Goal: Task Accomplishment & Management: Complete application form

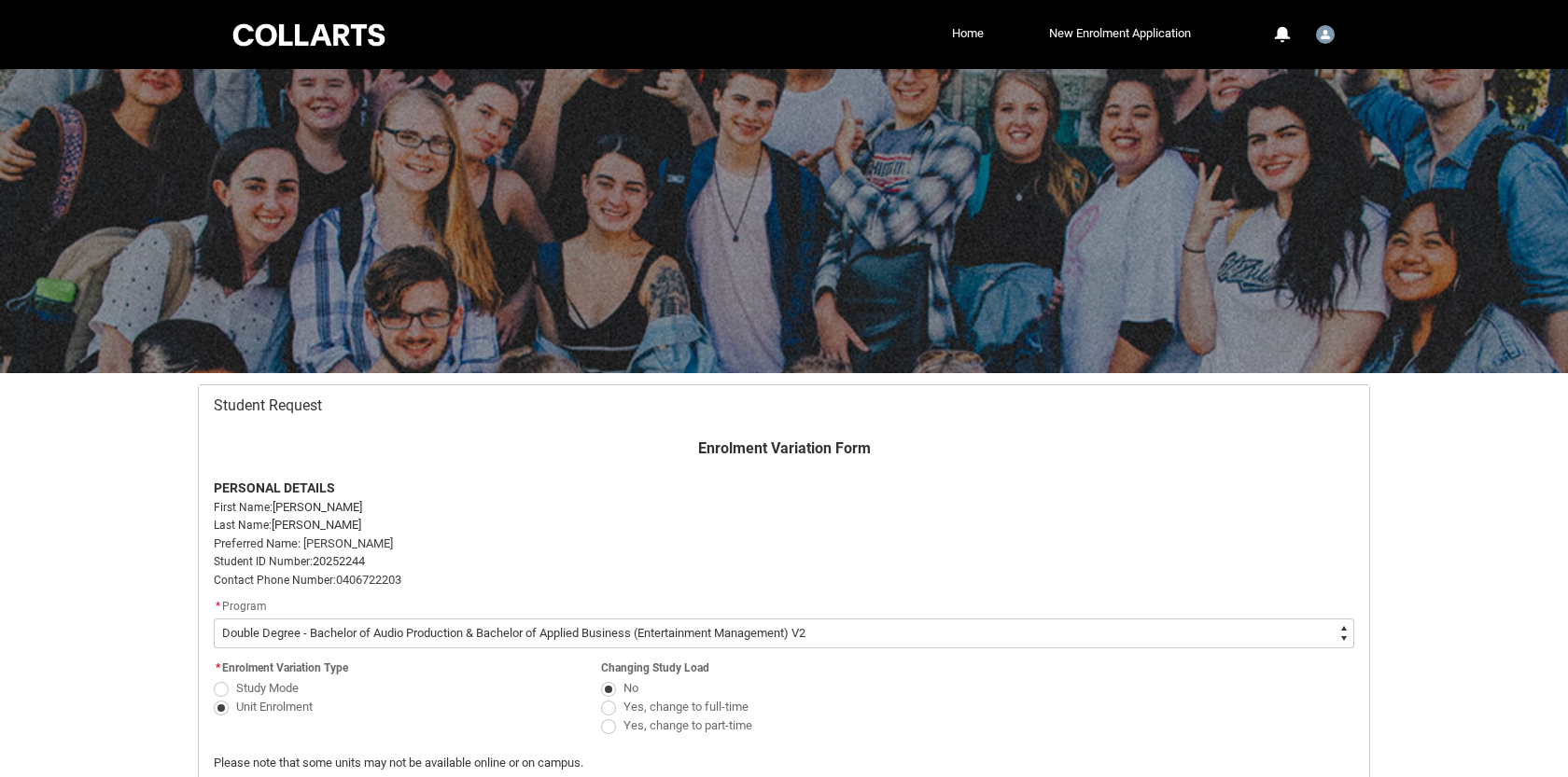
select select "recordPicklist_ProgramEnrollment.a0jOZ000003iFmPYAU"
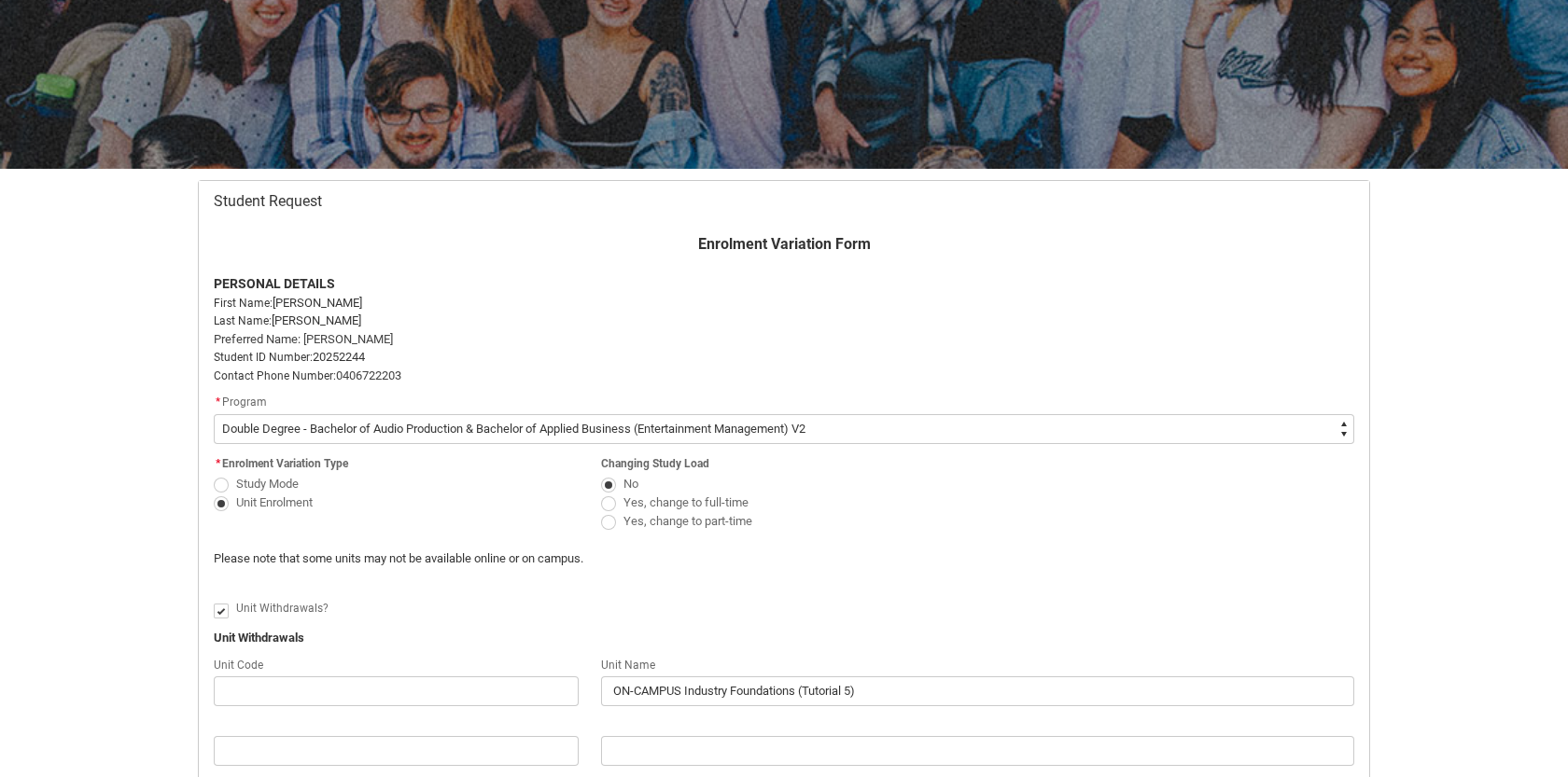
scroll to position [541, 0]
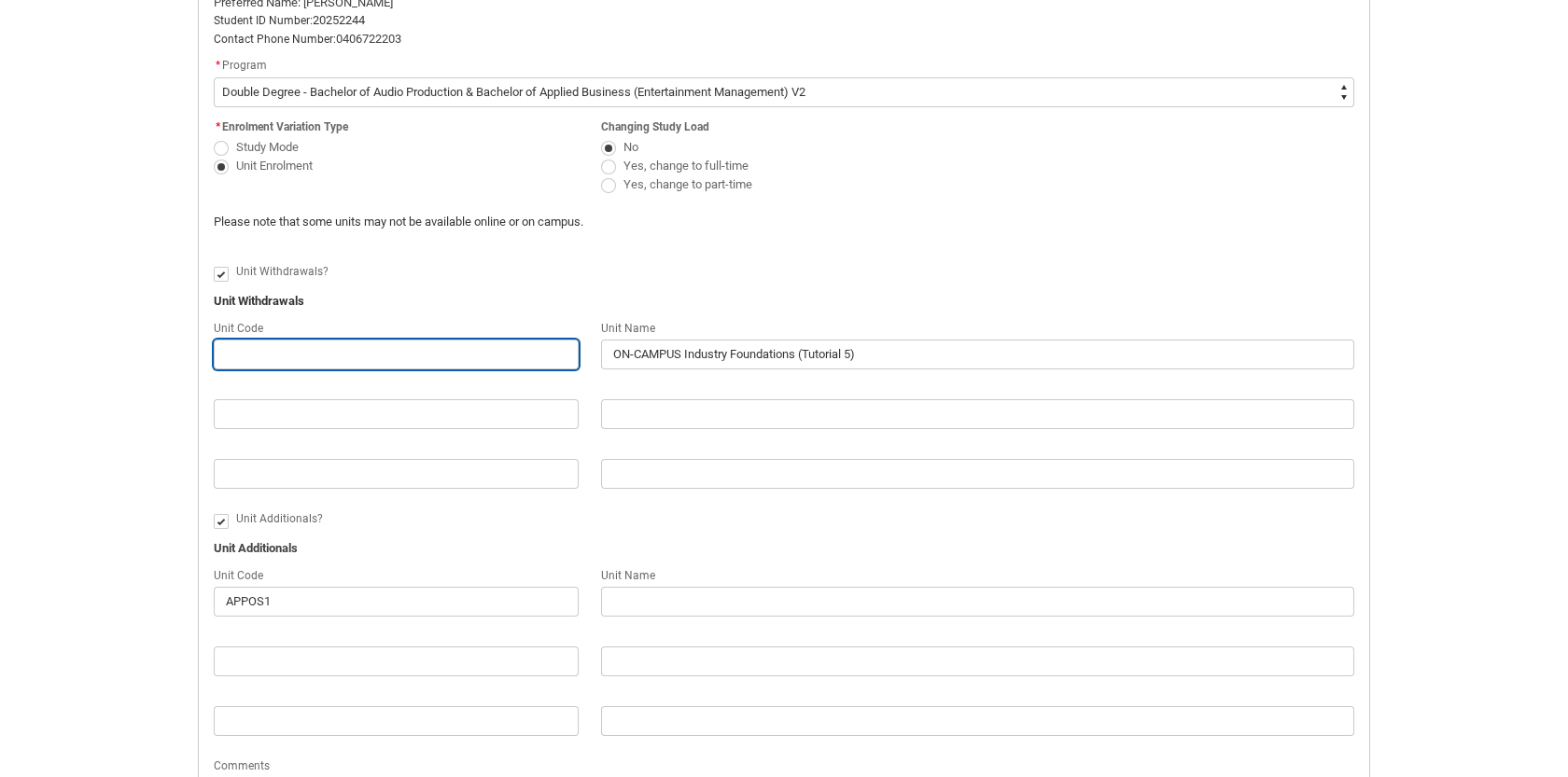
click at [441, 347] on input "Redu_Student_Request flow" at bounding box center [396, 355] width 365 height 30
paste input "CRFIFOS"
type lightning-primitive-input-simple "CRFIFOS"
type input "CRFIFOS"
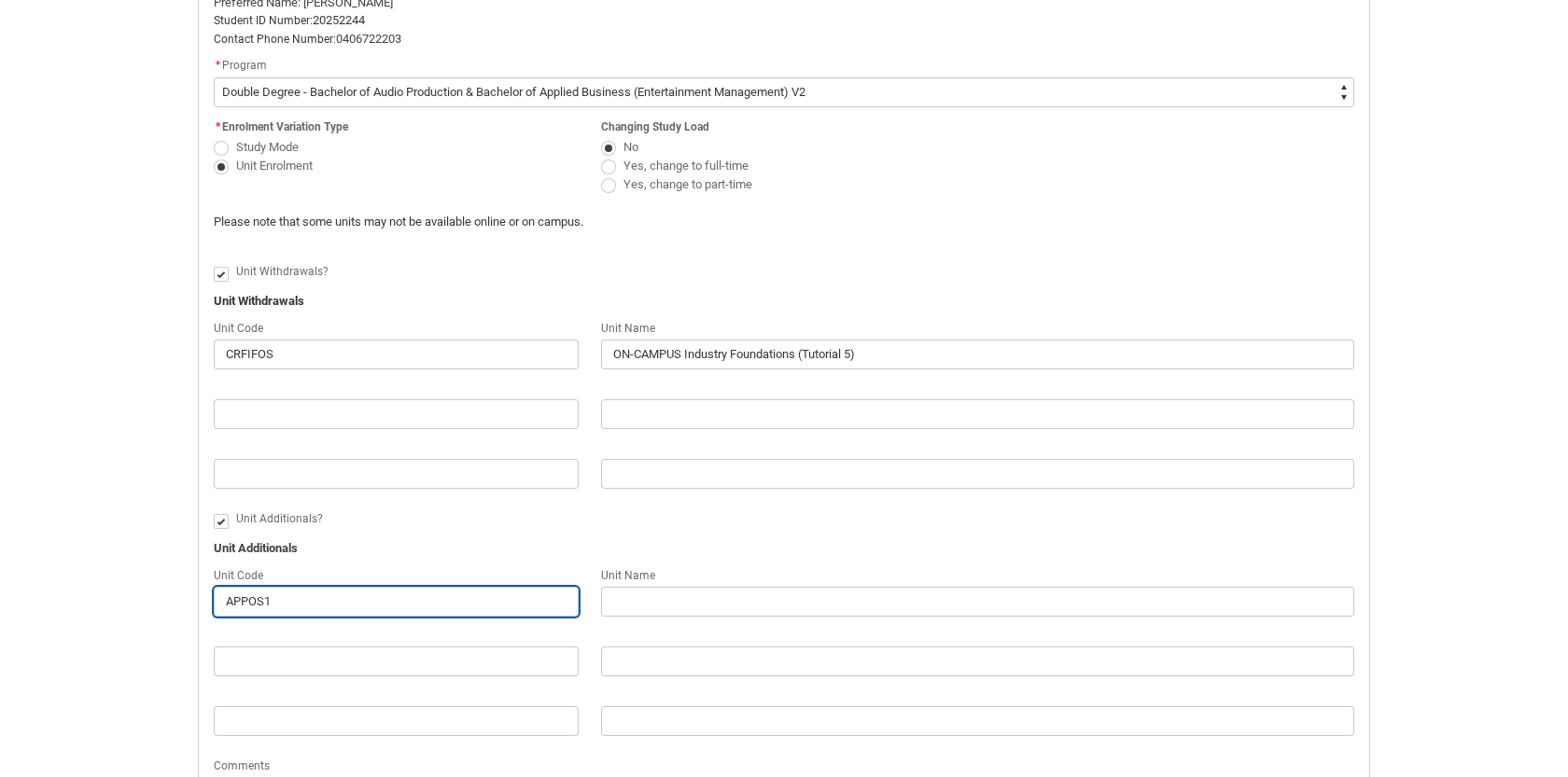
click at [303, 605] on input "APPOS1" at bounding box center [396, 602] width 365 height 30
paste input "CRFIFOS"
type lightning-primitive-input-simple "CRFIFOS"
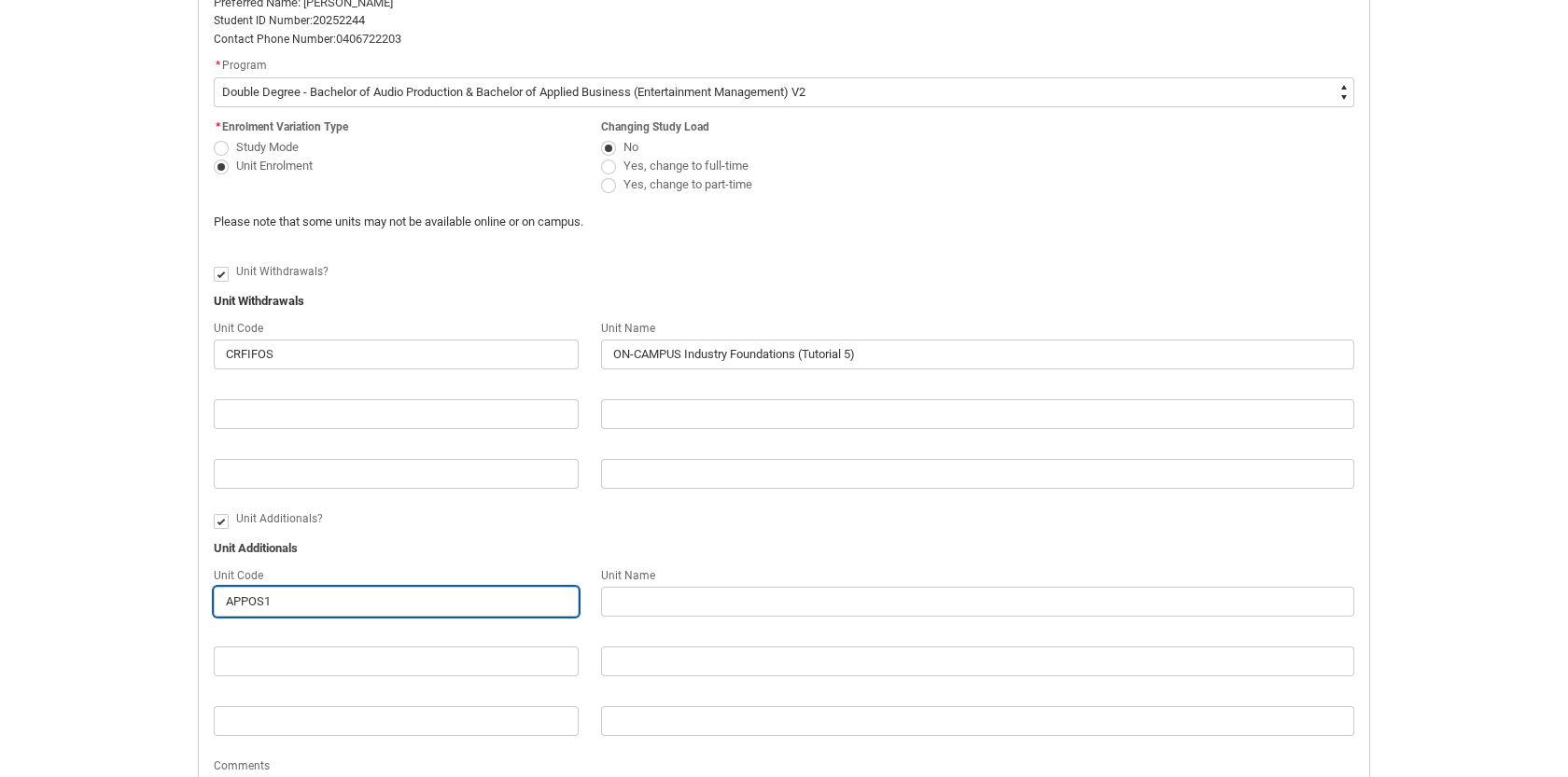
type input "CRFIFOS"
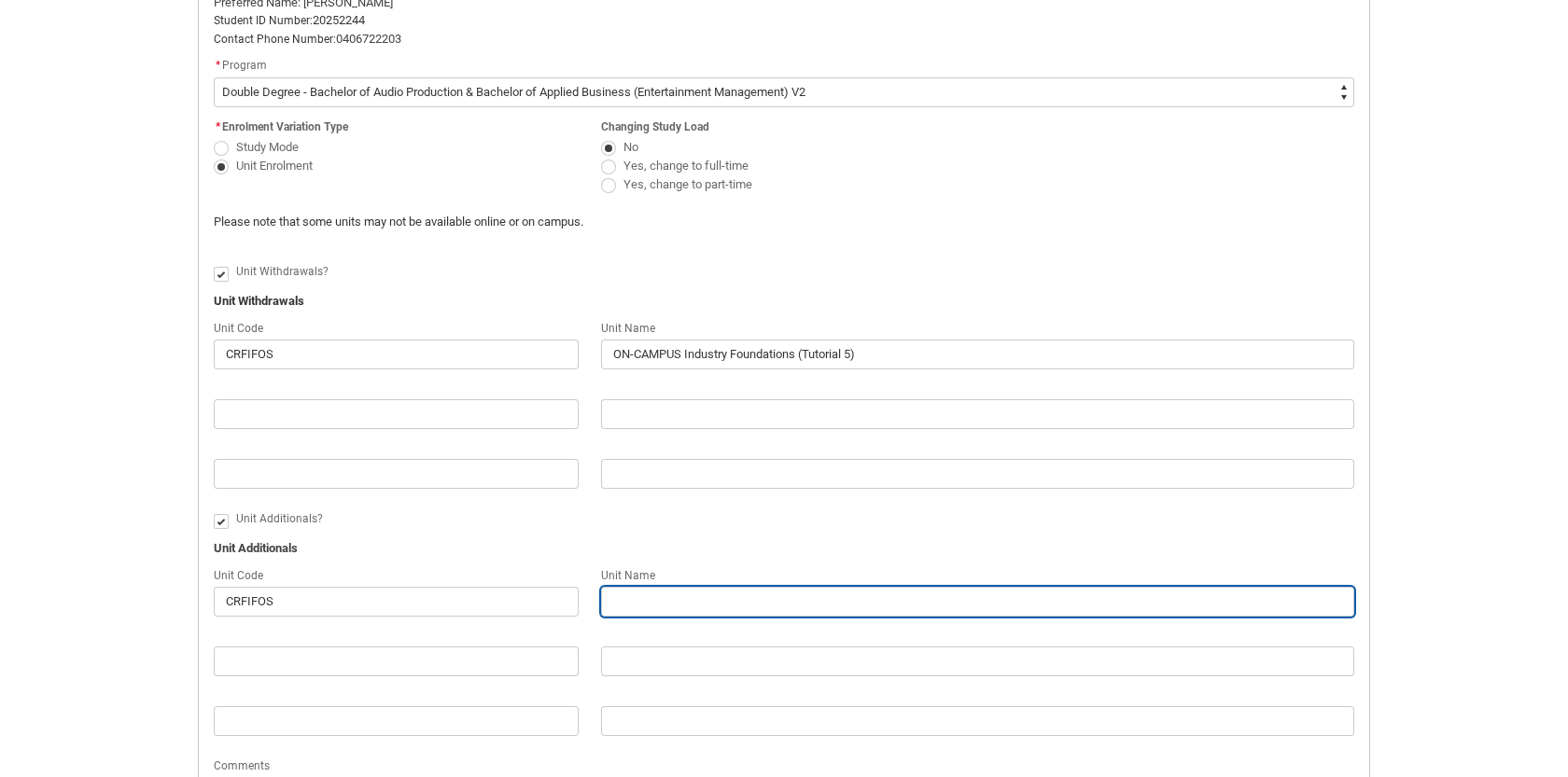
click at [709, 587] on input "Redu_Student_Request flow" at bounding box center [977, 602] width 753 height 30
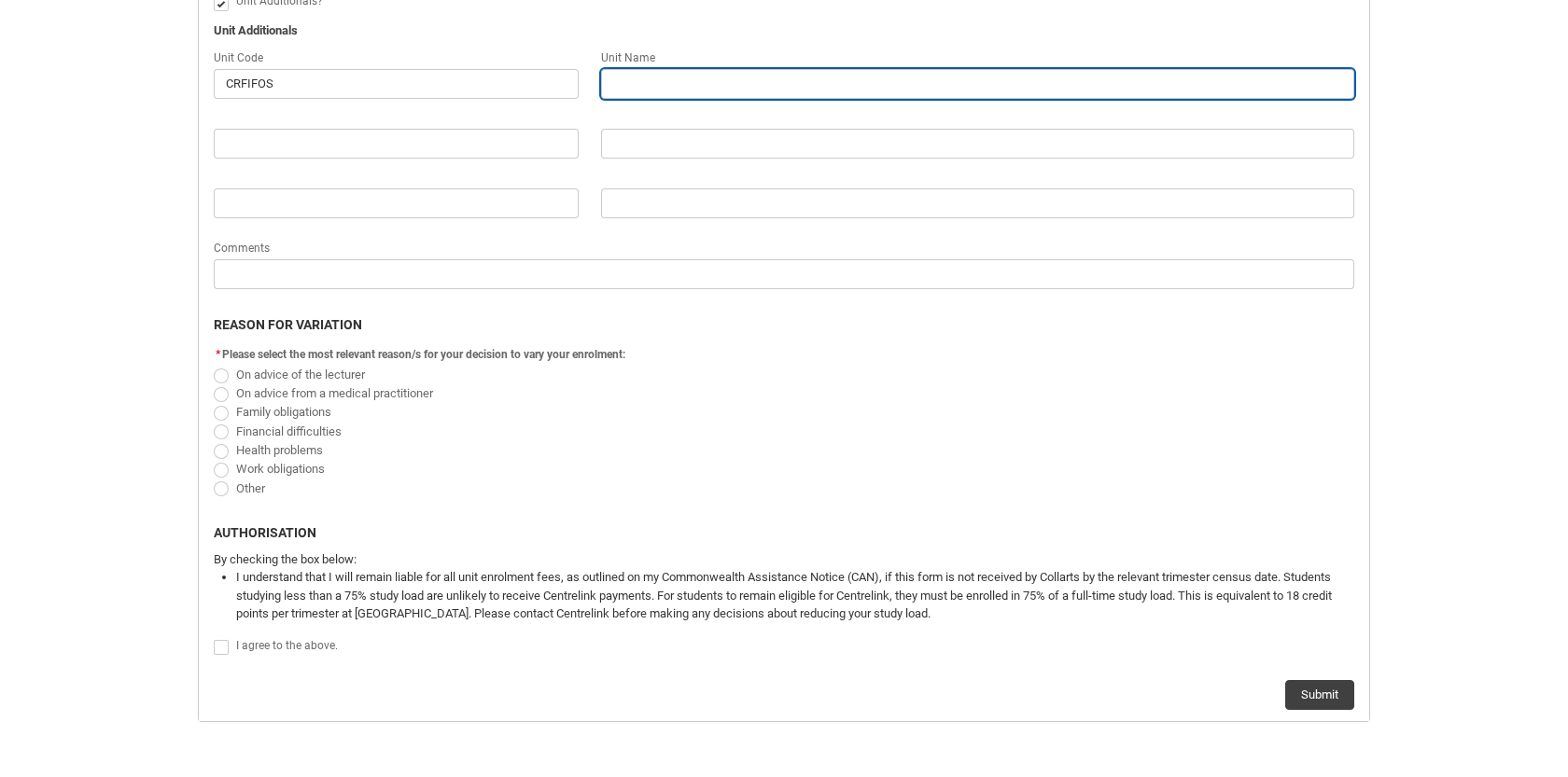
scroll to position [1065, 0]
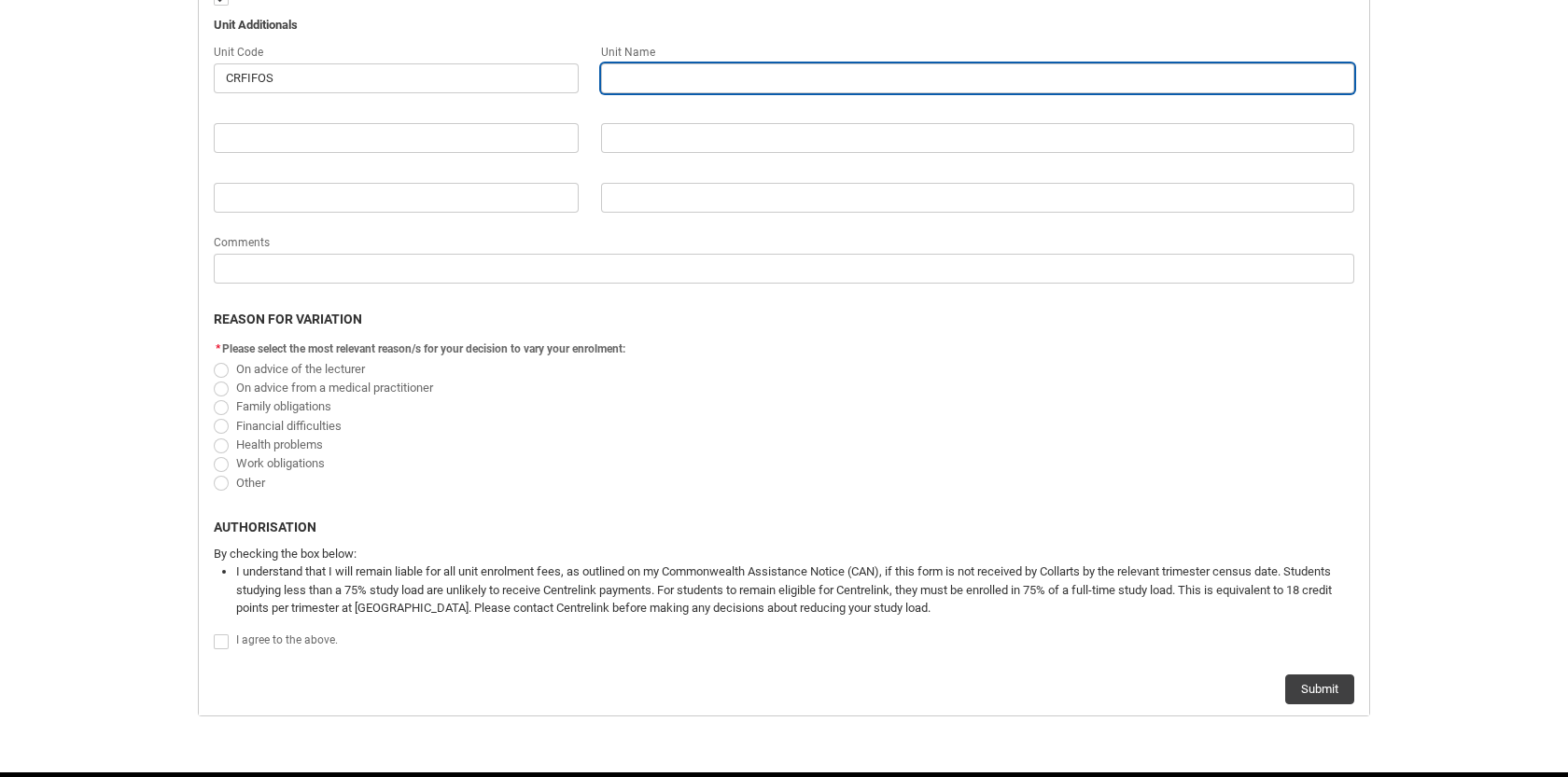
type lightning-primitive-input-simple "o"
type input "o"
type lightning-primitive-input-simple "on"
type input "on"
type lightning-primitive-input-simple "onl"
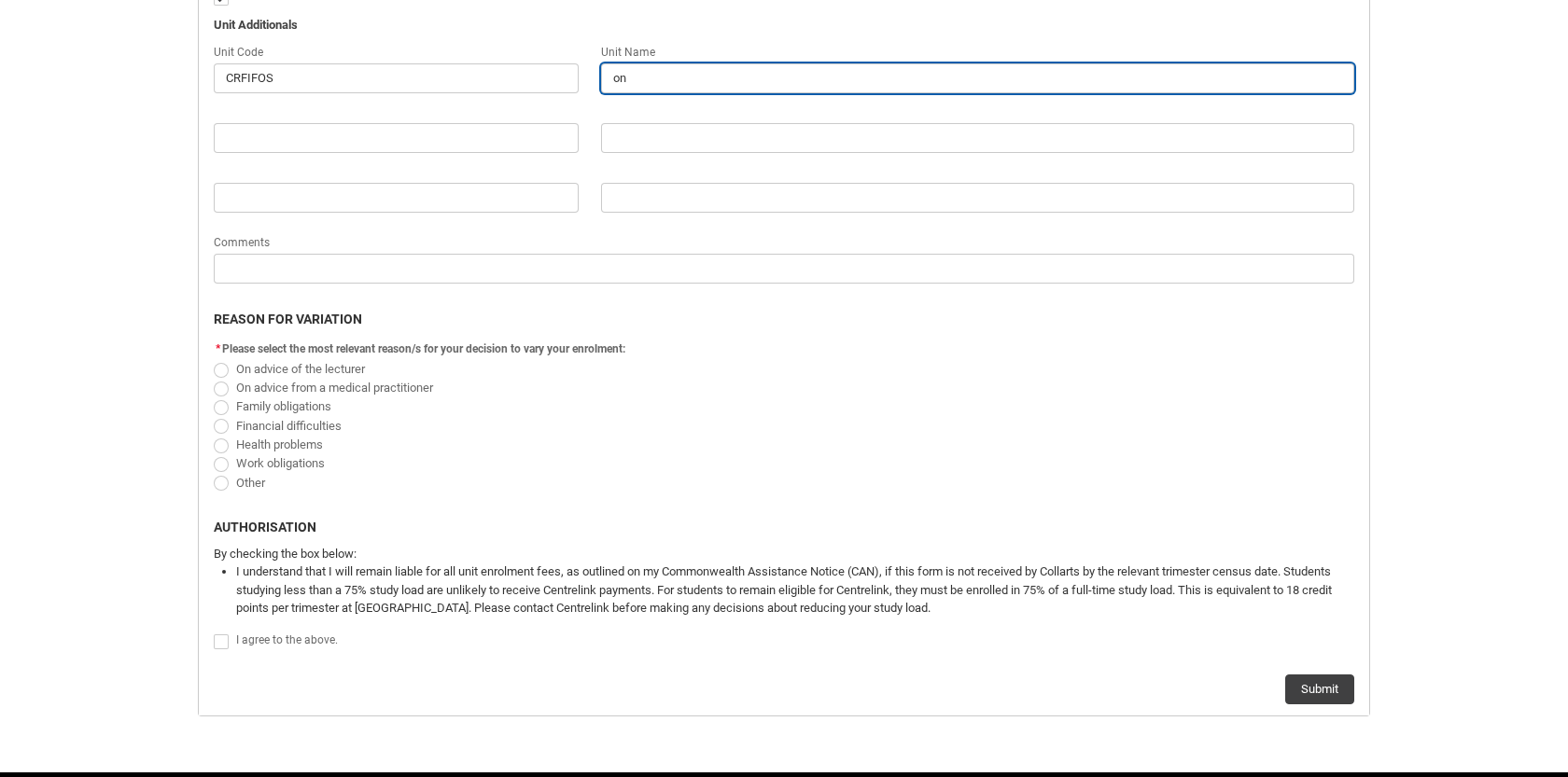
type input "onl"
type lightning-primitive-input-simple "onli"
type input "onli"
type lightning-primitive-input-simple "onlin"
type input "onlin"
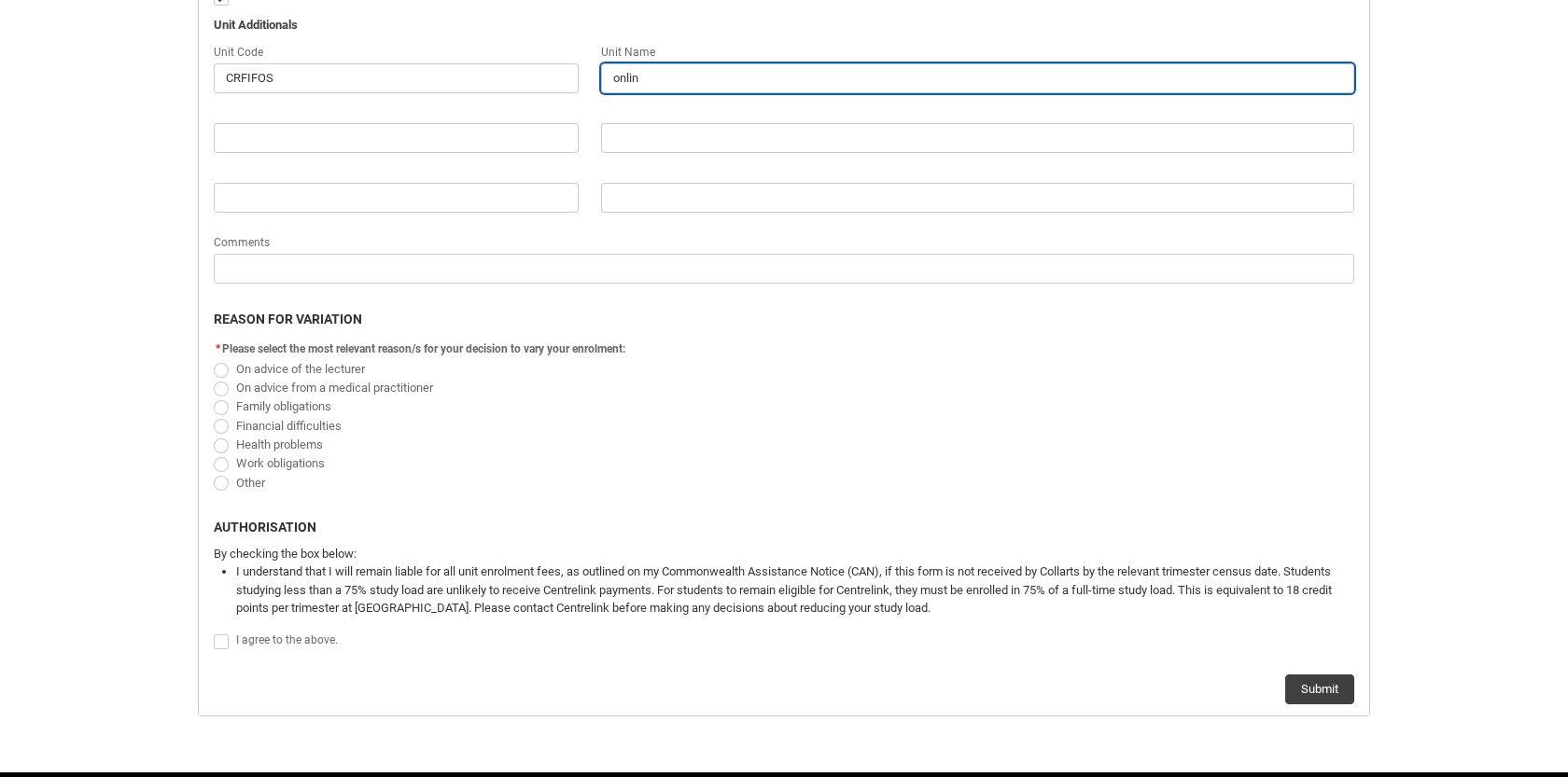
type lightning-primitive-input-simple "online"
type input "online"
type lightning-primitive-input-simple "ONLINE Short Films STAGE 1 (Lecture)"
type input "ONLINE Short Films STAGE 1 (Lecture)"
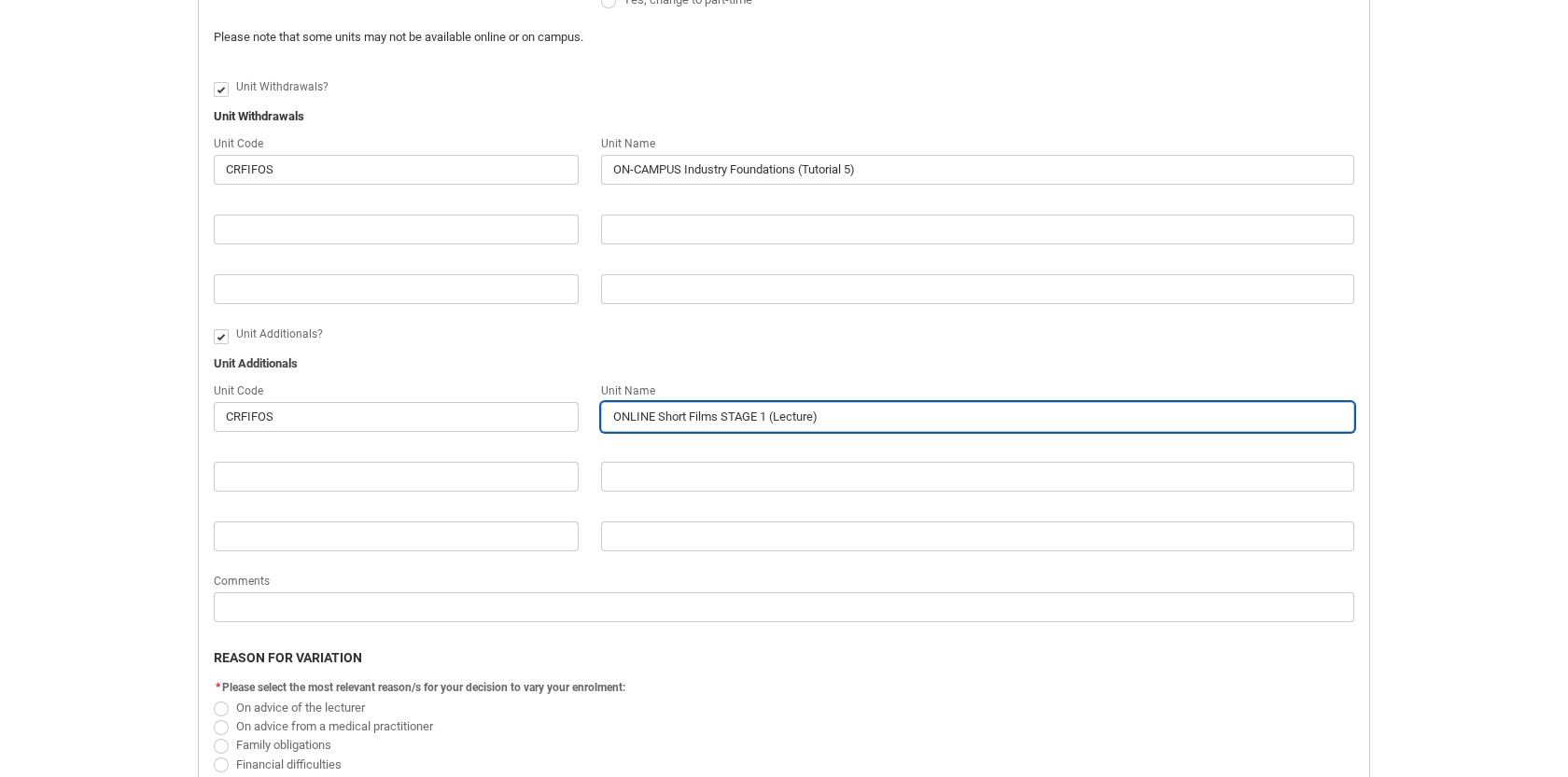
scroll to position [655, 0]
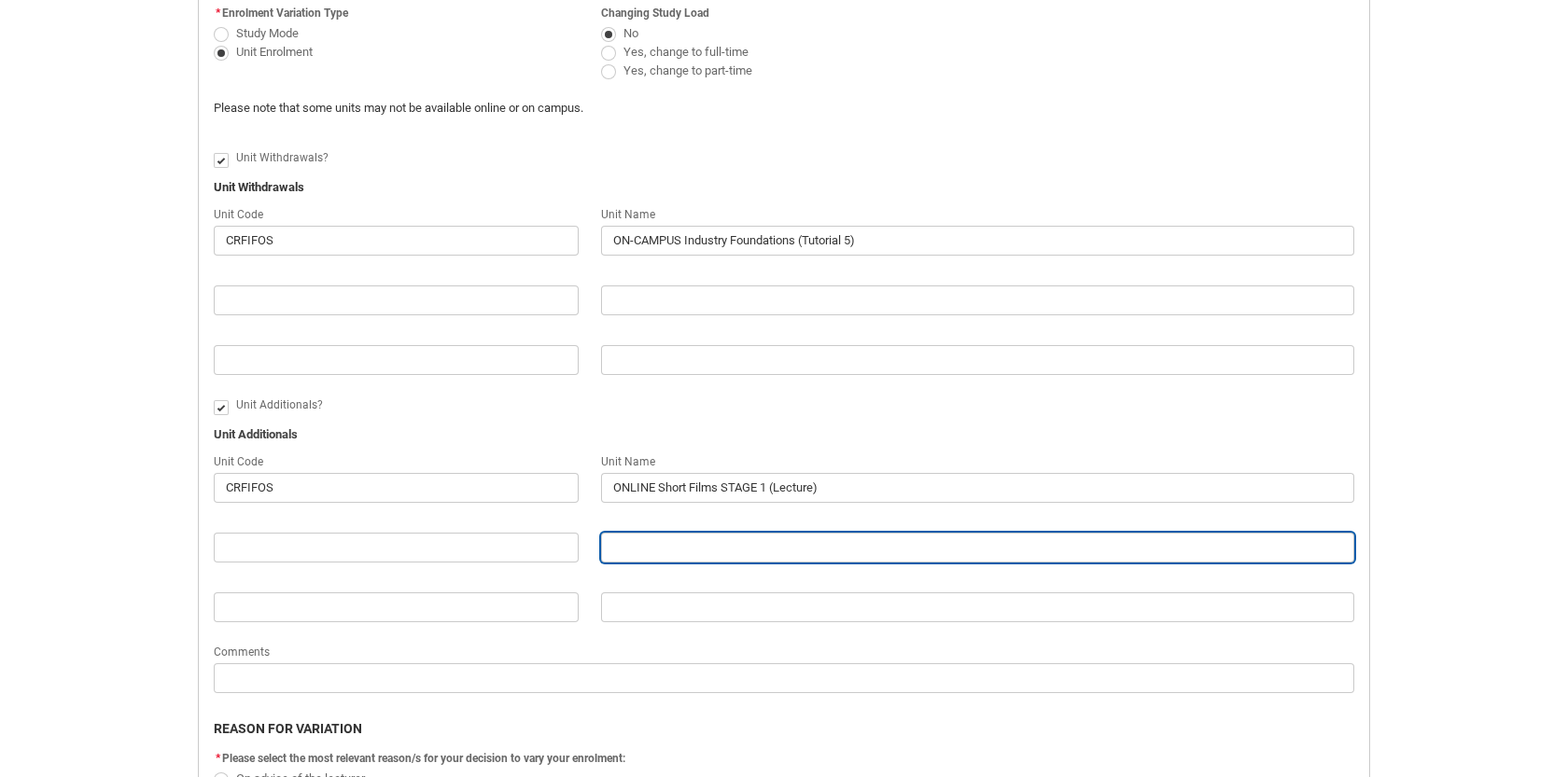
click at [729, 552] on input "Redu_Student_Request flow" at bounding box center [977, 548] width 753 height 30
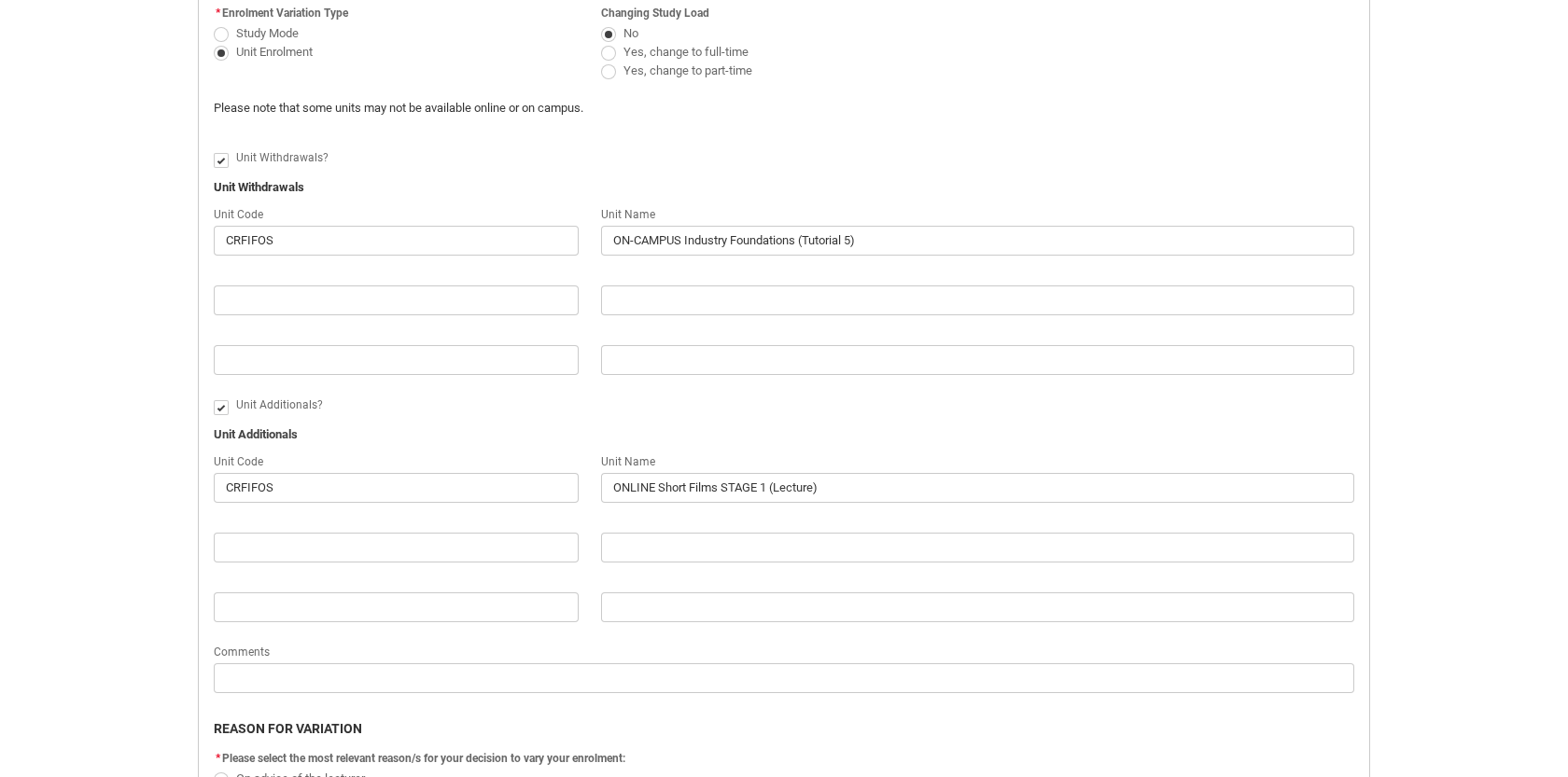
click at [764, 284] on div "Redu_Student_Request flow" at bounding box center [977, 275] width 753 height 23
click at [736, 276] on div "Redu_Student_Request flow" at bounding box center [977, 275] width 753 height 23
click at [689, 277] on div "Redu_Student_Request flow" at bounding box center [977, 275] width 753 height 23
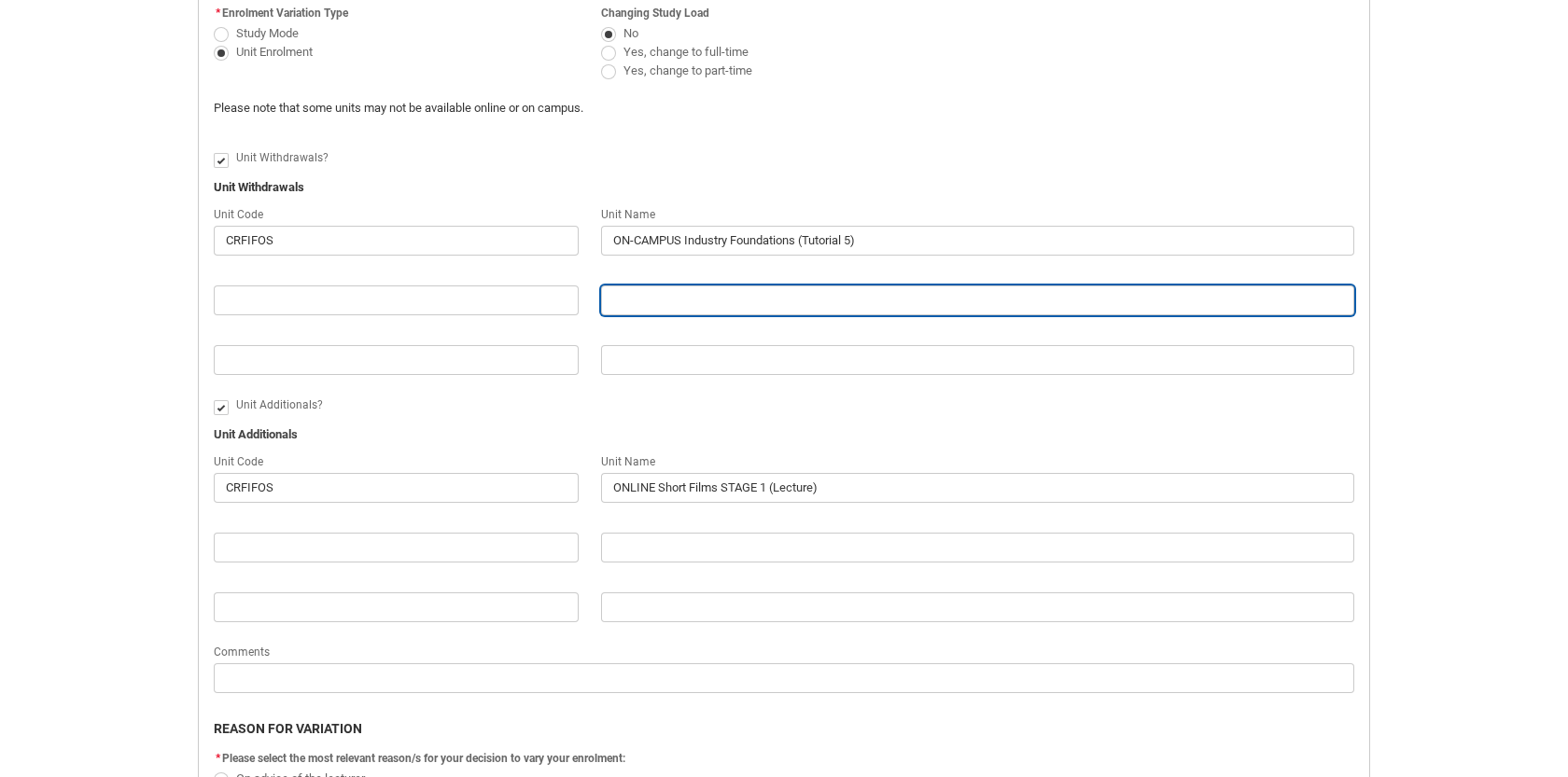
click at [649, 299] on input "Redu_Student_Request flow" at bounding box center [977, 300] width 753 height 30
type lightning-primitive-input-simple "0"
type input "0"
type lightning-primitive-input-simple "o"
type input "o"
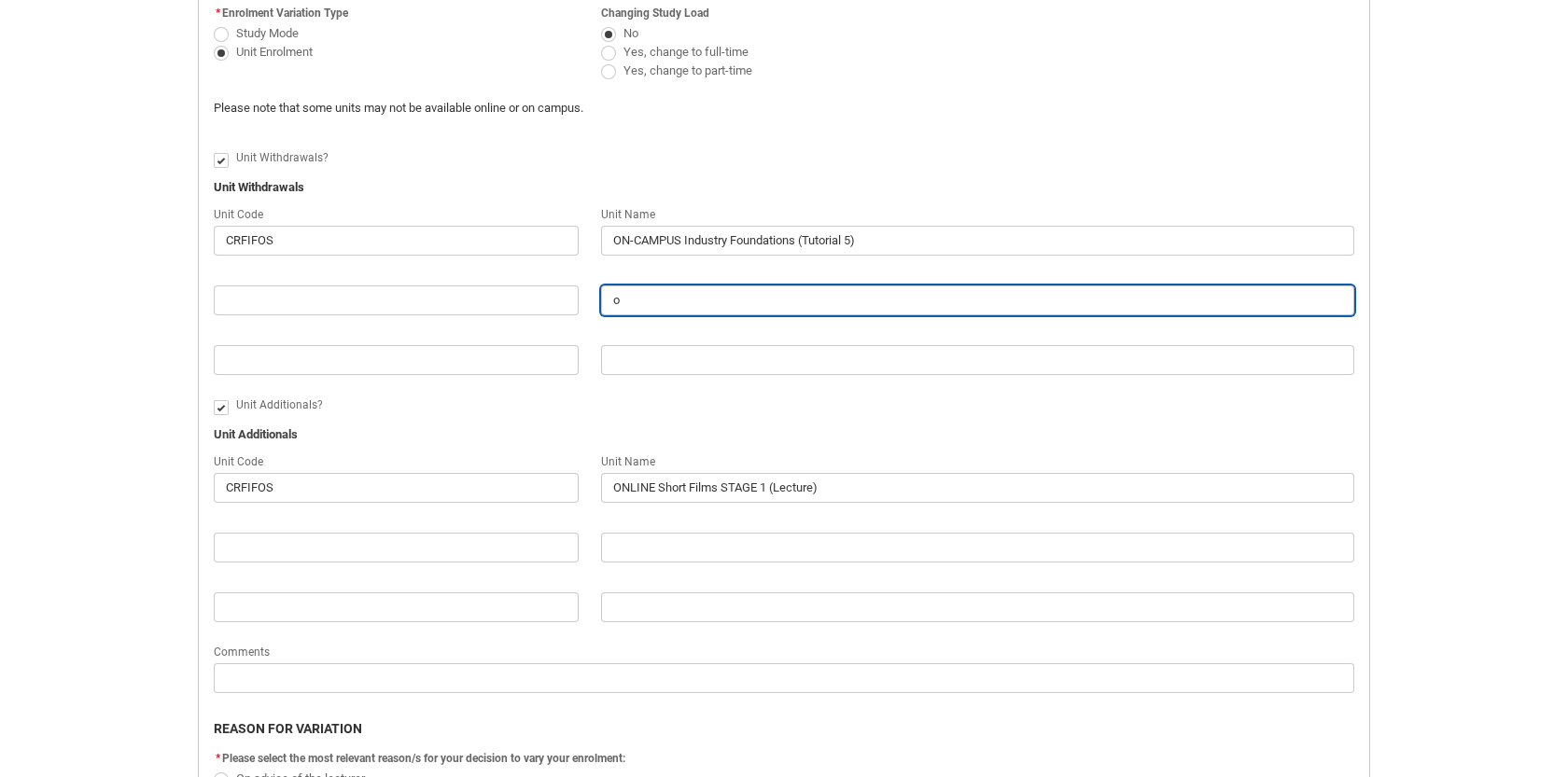
type lightning-primitive-input-simple "on"
type input "on"
type lightning-primitive-input-simple "on"
type input "on"
type lightning-primitive-input-simple "on"
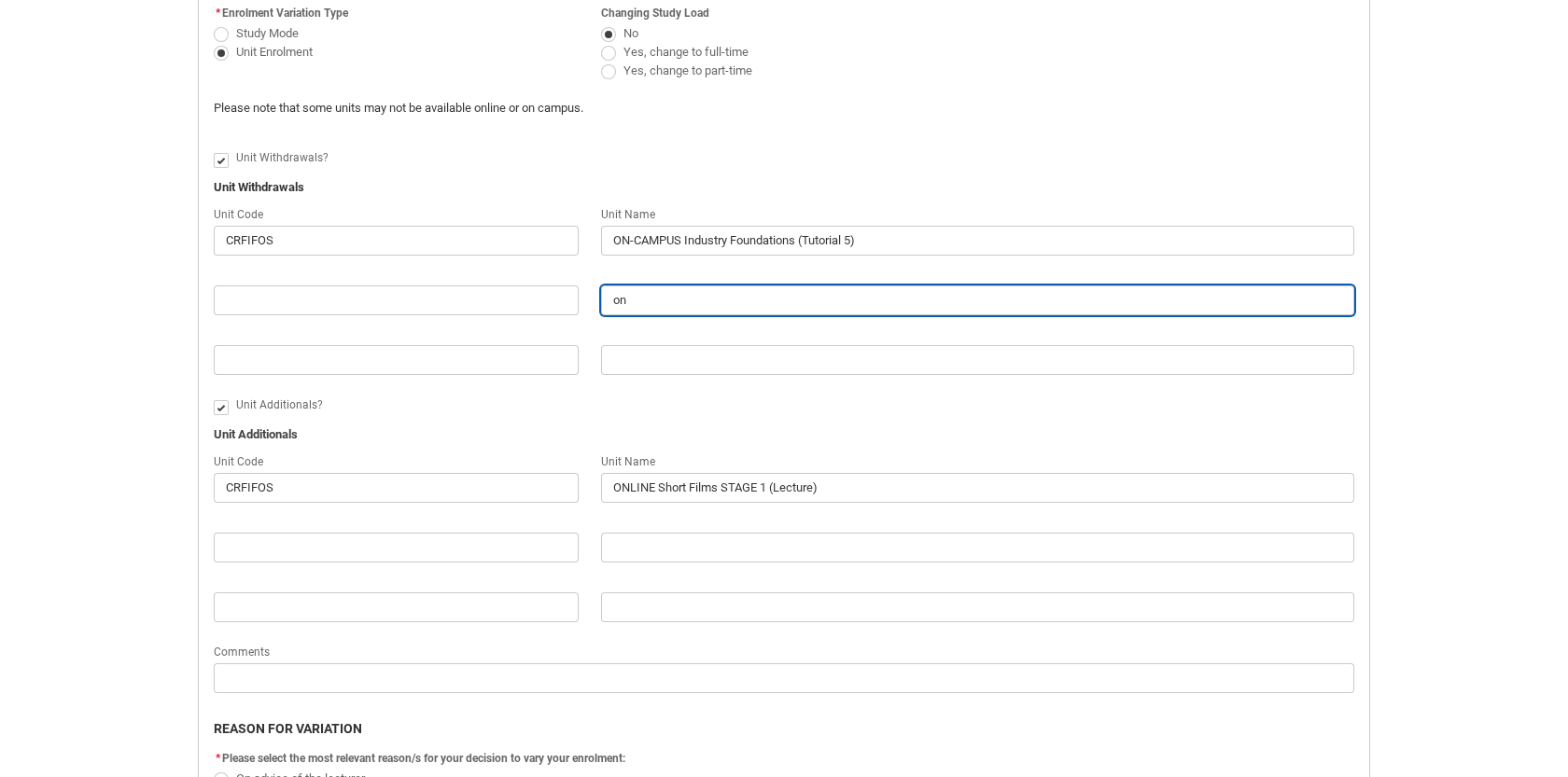
type input "on"
type lightning-primitive-input-simple "o"
type input "o"
type lightning-primitive-input-simple "O"
type input "O"
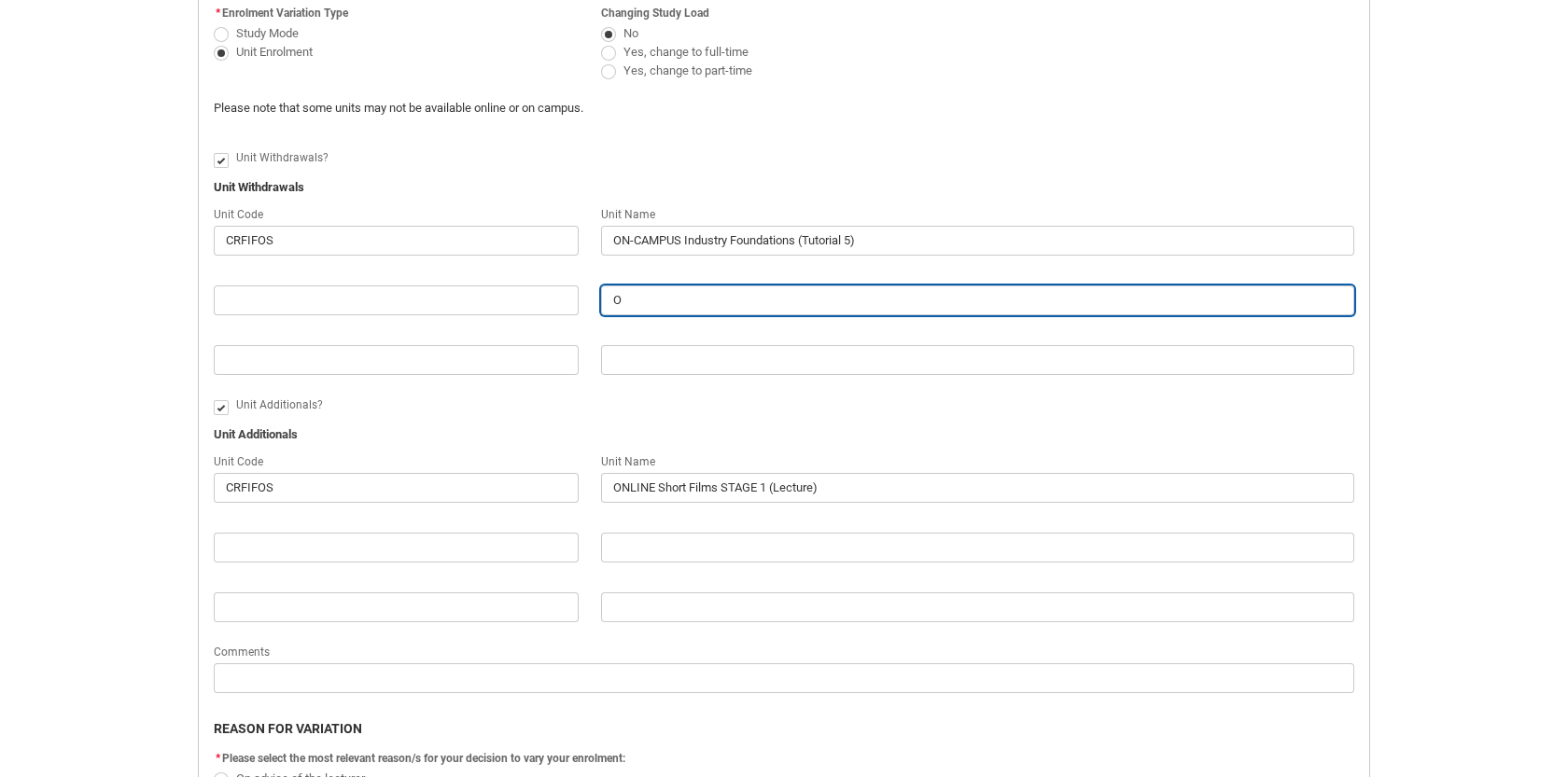
type lightning-primitive-input-simple "On"
type input "On"
type lightning-primitive-input-simple "O"
type input "O"
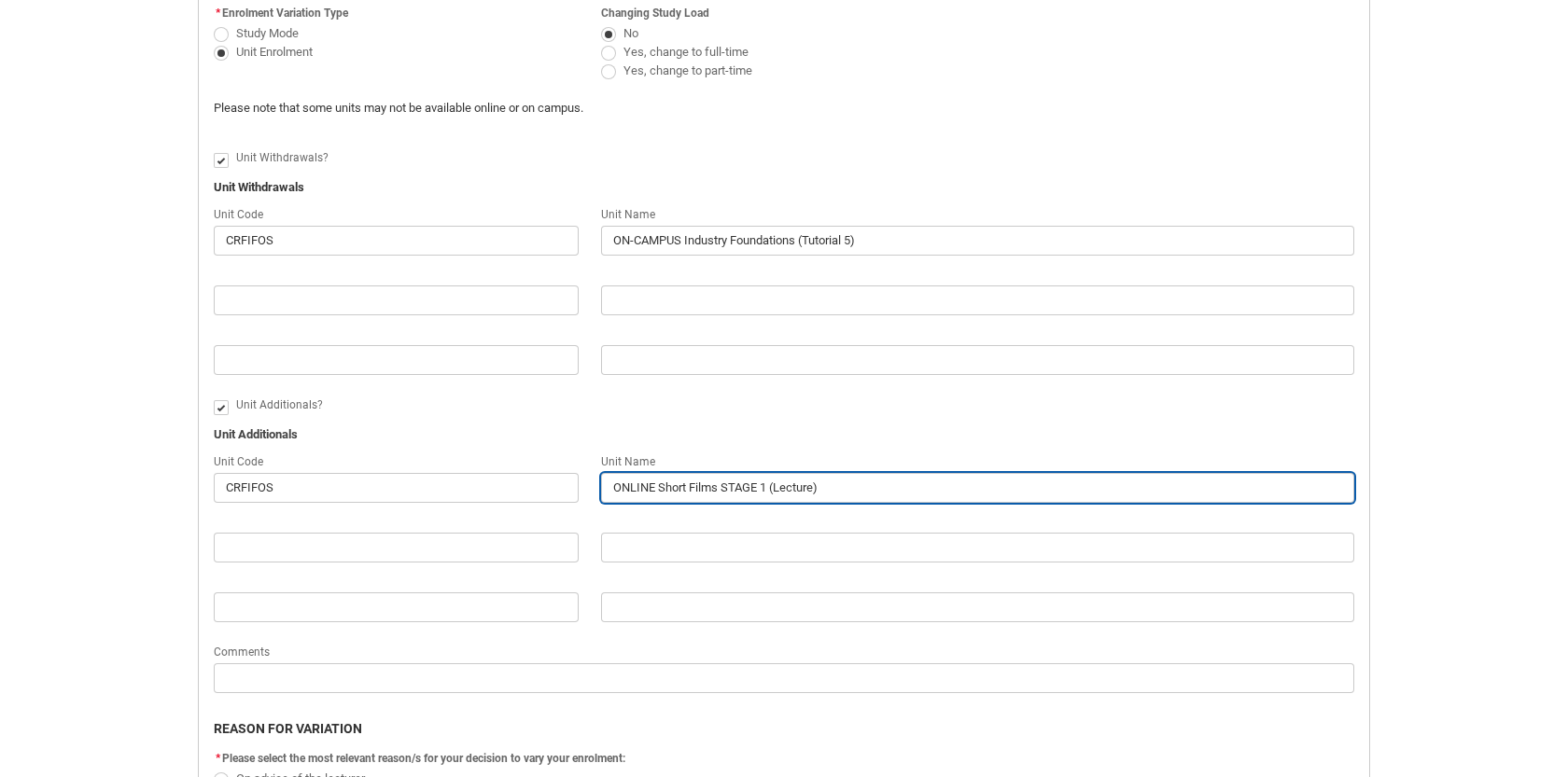
drag, startPoint x: 660, startPoint y: 489, endPoint x: 770, endPoint y: 490, distance: 110.0
click at [770, 490] on input "ONLINE Short Films STAGE 1 (Lecture)" at bounding box center [977, 488] width 753 height 30
type lightning-primitive-input-simple "ONLINE I (Lecture)"
type input "ONLINE I (Lecture)"
type lightning-primitive-input-simple "ONLINE In (Lecture)"
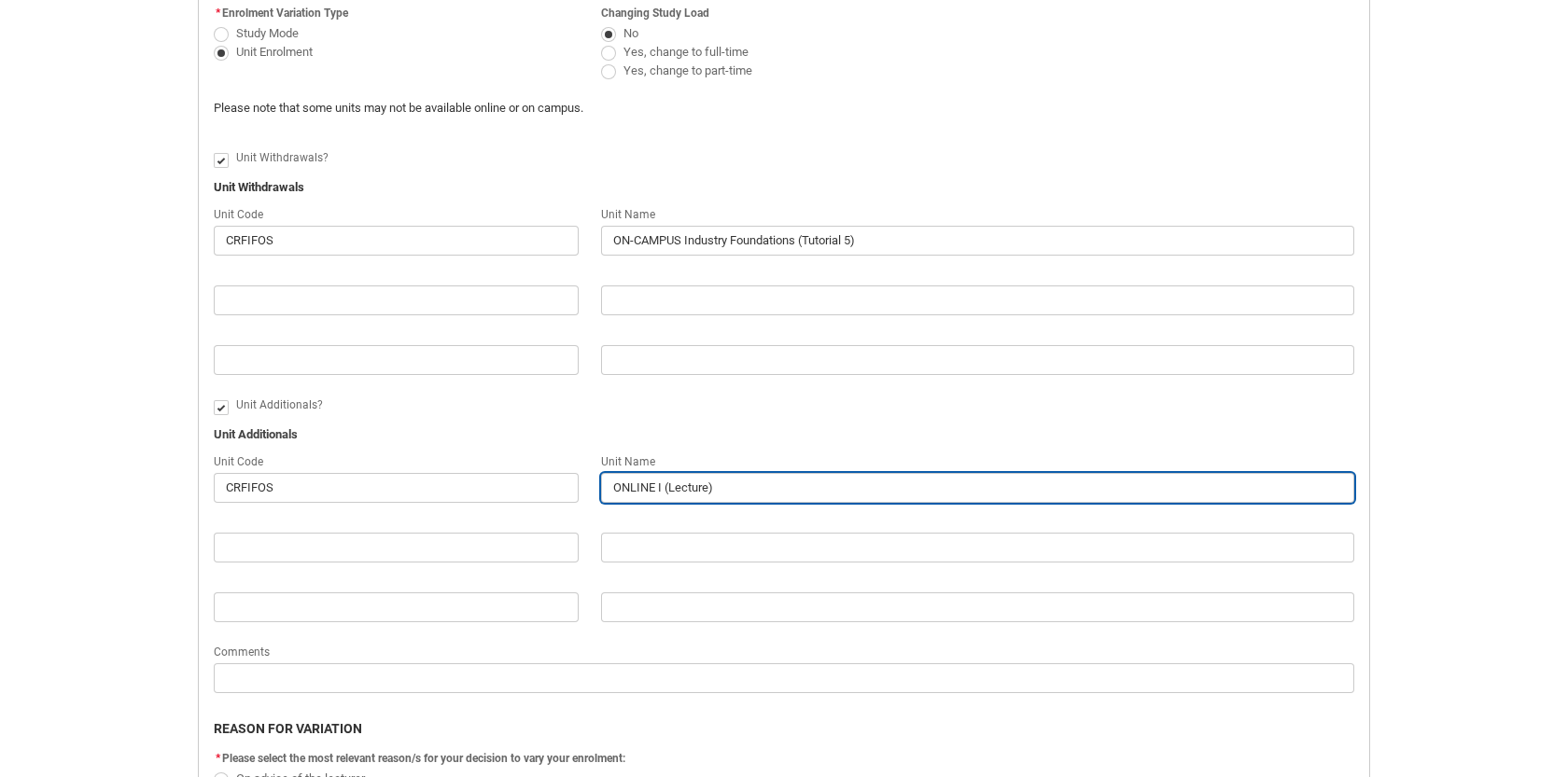
type input "ONLINE In (Lecture)"
type lightning-primitive-input-simple "ONLINE Ind (Lecture)"
type input "ONLINE Ind (Lecture)"
type lightning-primitive-input-simple "ONLINE Indy (Lecture)"
type input "ONLINE Indy (Lecture)"
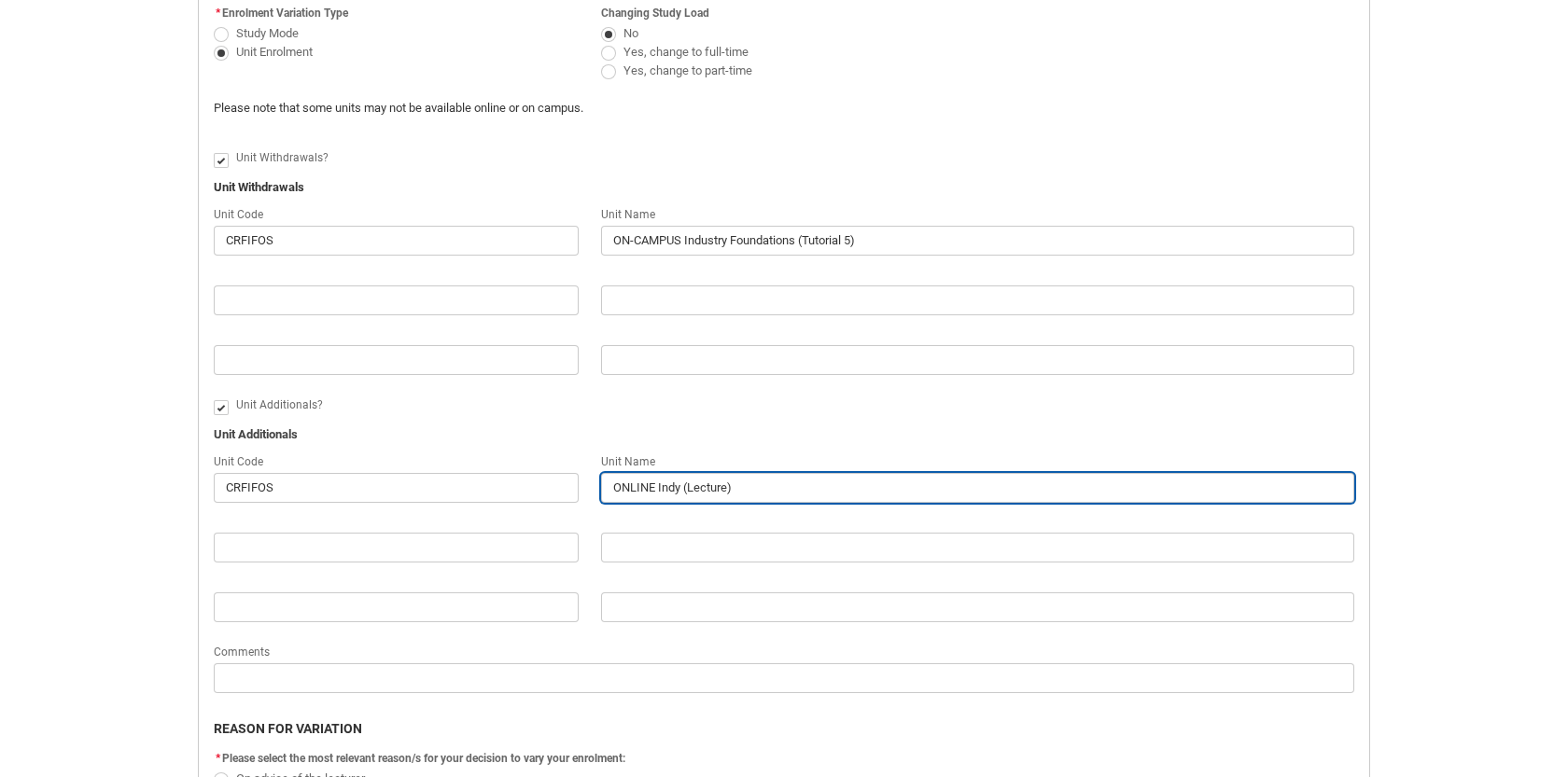
type lightning-primitive-input-simple "ONLINE Indys (Lecture)"
type input "ONLINE Indys (Lecture)"
type lightning-primitive-input-simple "ONLINE Indy (Lecture)"
type input "ONLINE Indy (Lecture)"
type lightning-primitive-input-simple "ONLINE Ind (Lecture)"
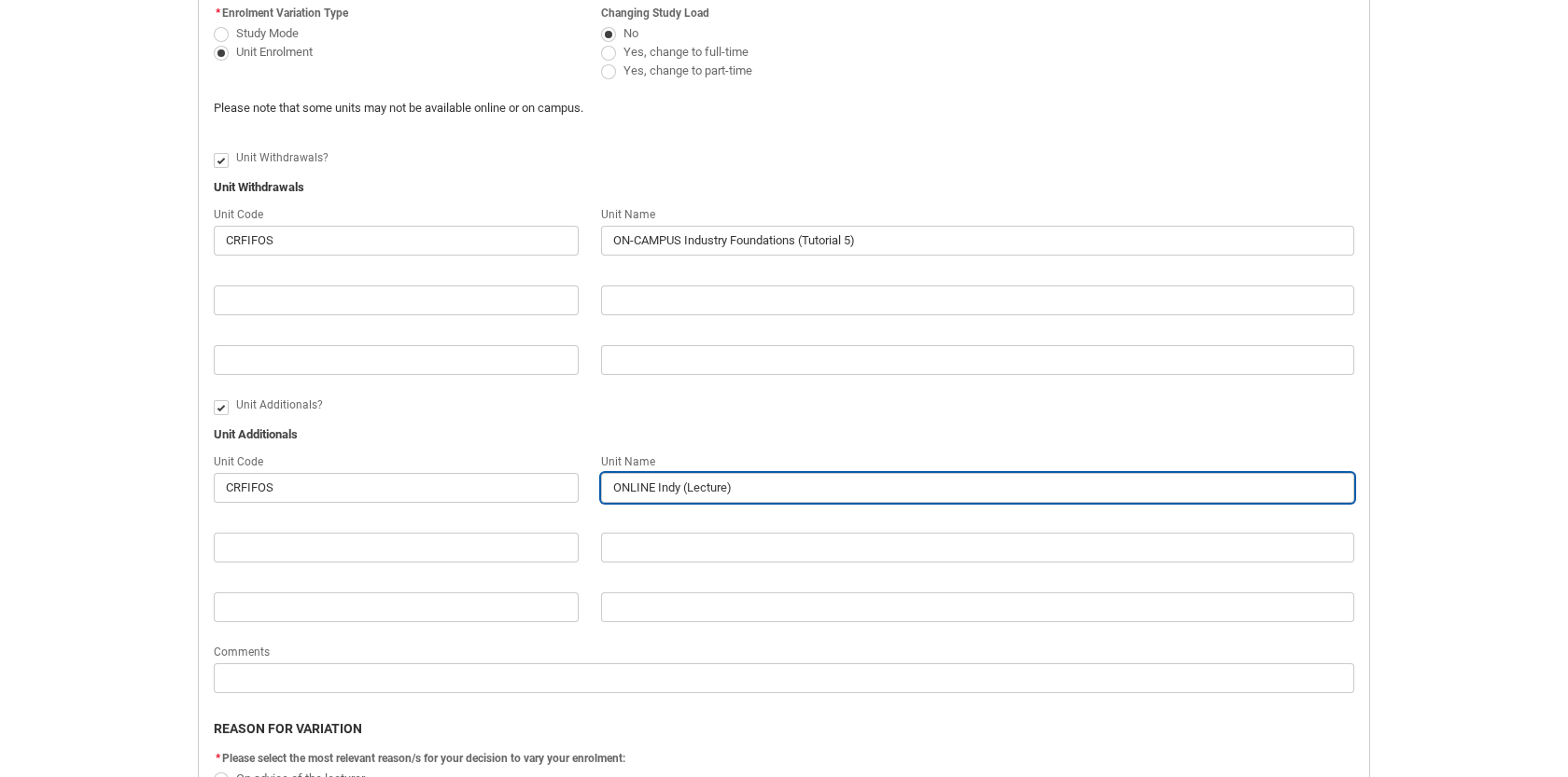
type input "ONLINE Ind (Lecture)"
type lightning-primitive-input-simple "ONLINE Indu (Lecture)"
type input "ONLINE Indu (Lecture)"
type lightning-primitive-input-simple "ONLINE Indus (Lecture)"
type input "ONLINE Indus (Lecture)"
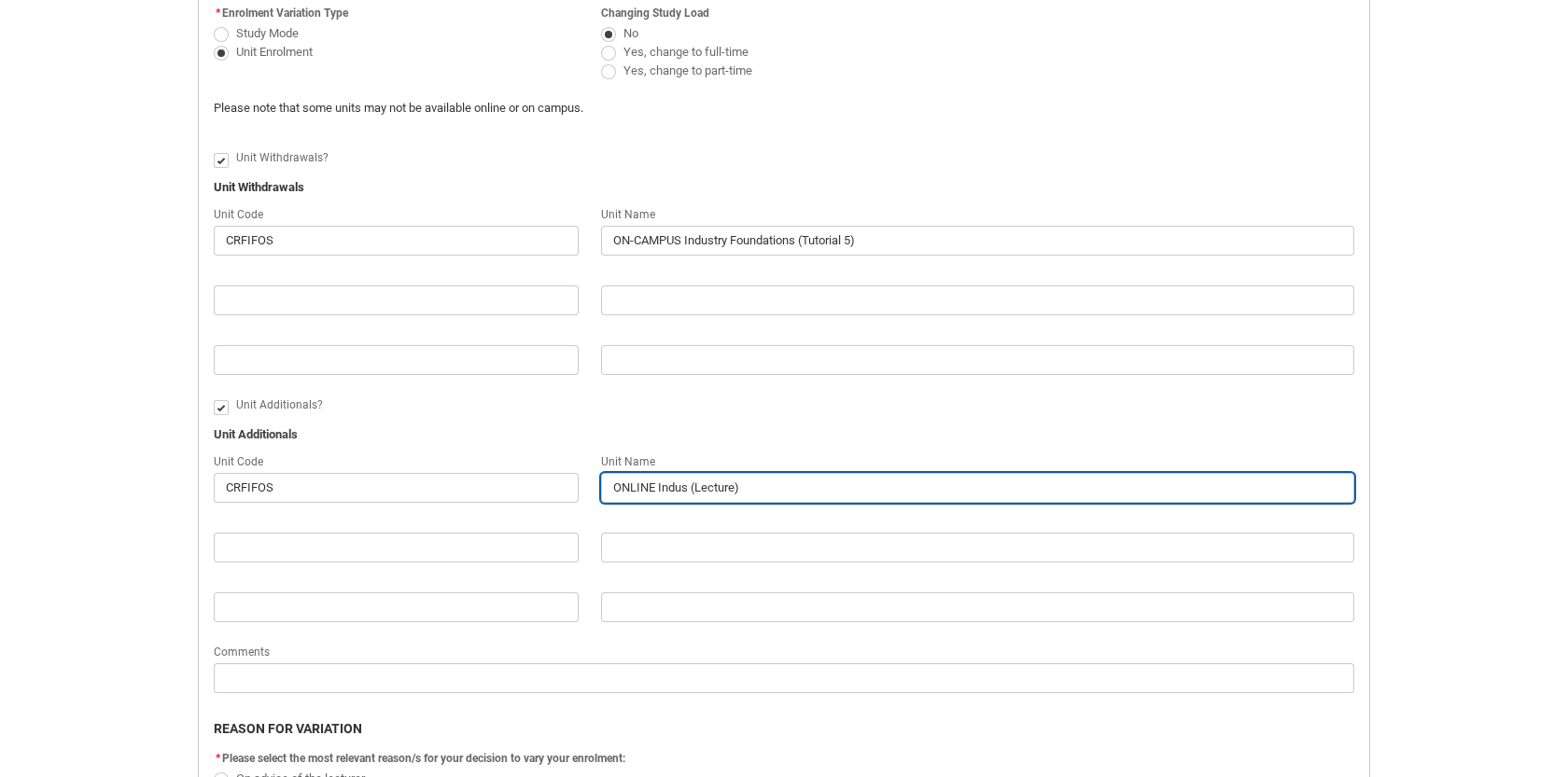
type lightning-primitive-input-simple "ONLINE Indust (Lecture)"
type input "ONLINE Indust (Lecture)"
type lightning-primitive-input-simple "ONLINE Industr (Lecture)"
type input "ONLINE Industr (Lecture)"
type lightning-primitive-input-simple "ONLINE Industry (Lecture)"
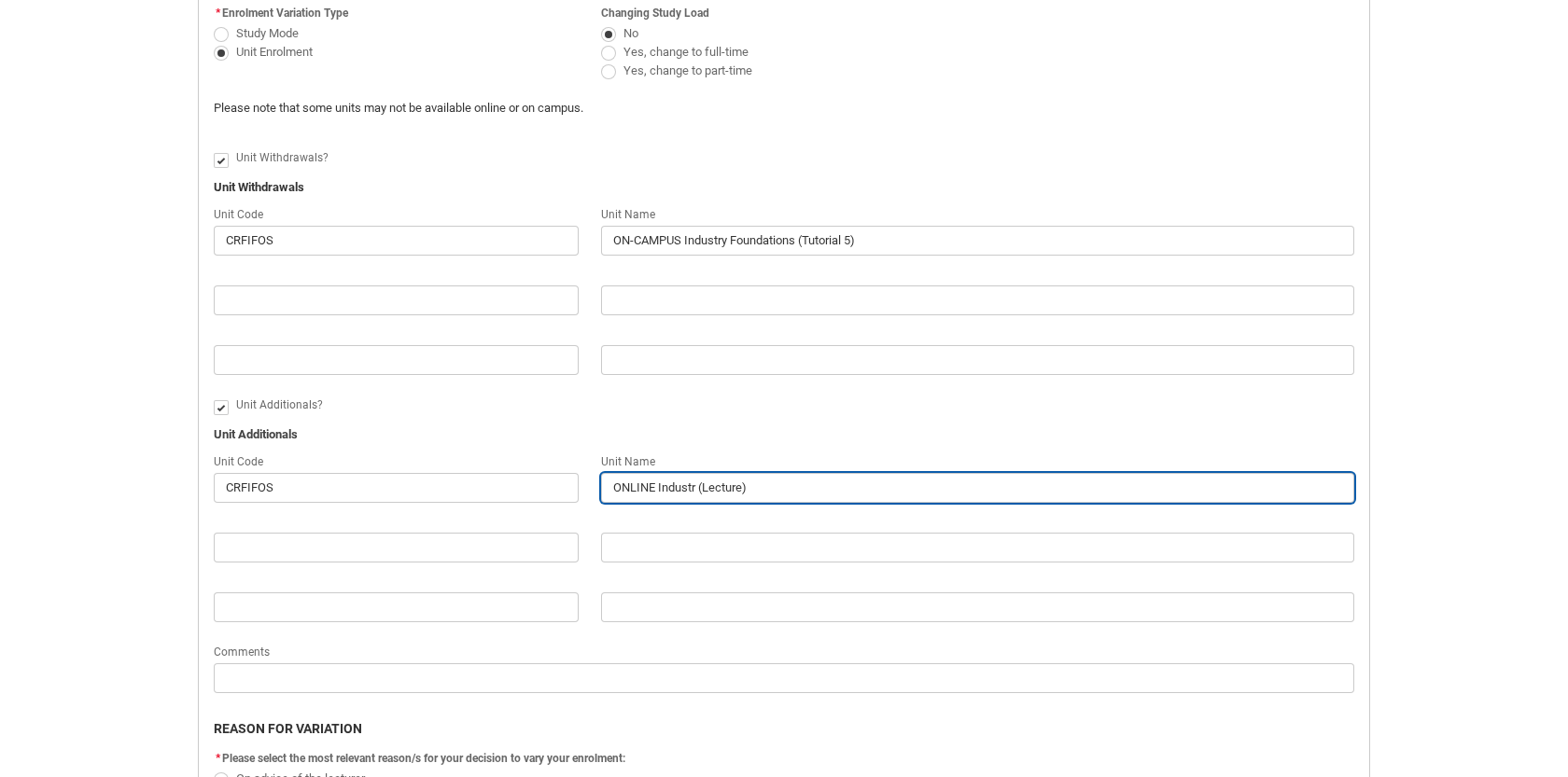
type input "ONLINE Industry (Lecture)"
type lightning-primitive-input-simple "ONLINE Industry (Lecture)"
type input "ONLINE Industry (Lecture)"
type lightning-primitive-input-simple "ONLINE Industry (Lecture)"
type input "ONLINE Industry (Lecture)"
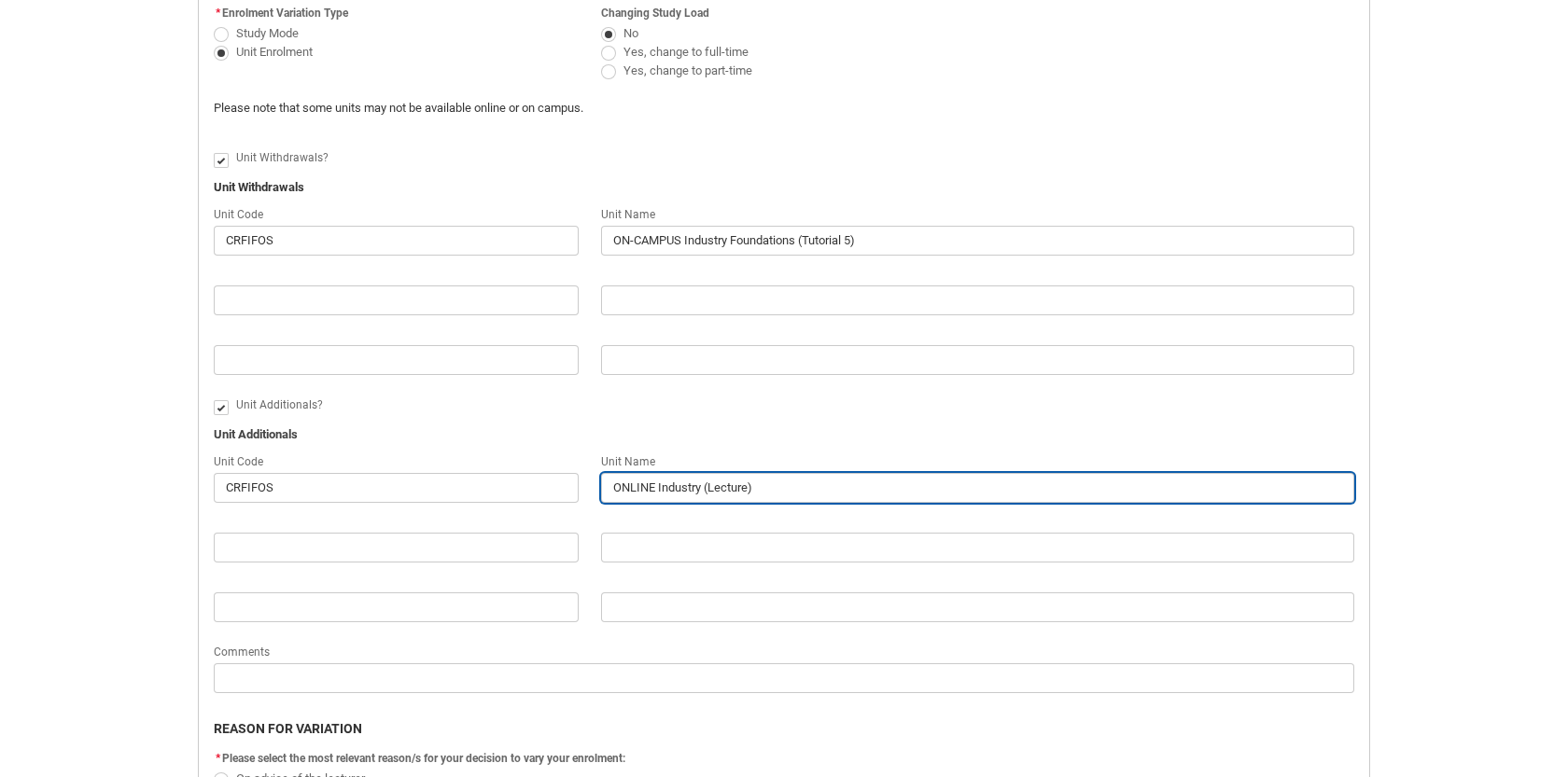
type lightning-primitive-input-simple "ONLINE Industr (Lecture)"
type input "ONLINE Industr (Lecture)"
type lightning-primitive-input-simple "ONLINE Indust (Lecture)"
type input "ONLINE Indust (Lecture)"
type lightning-primitive-input-simple "ONLINE Indus (Lecture)"
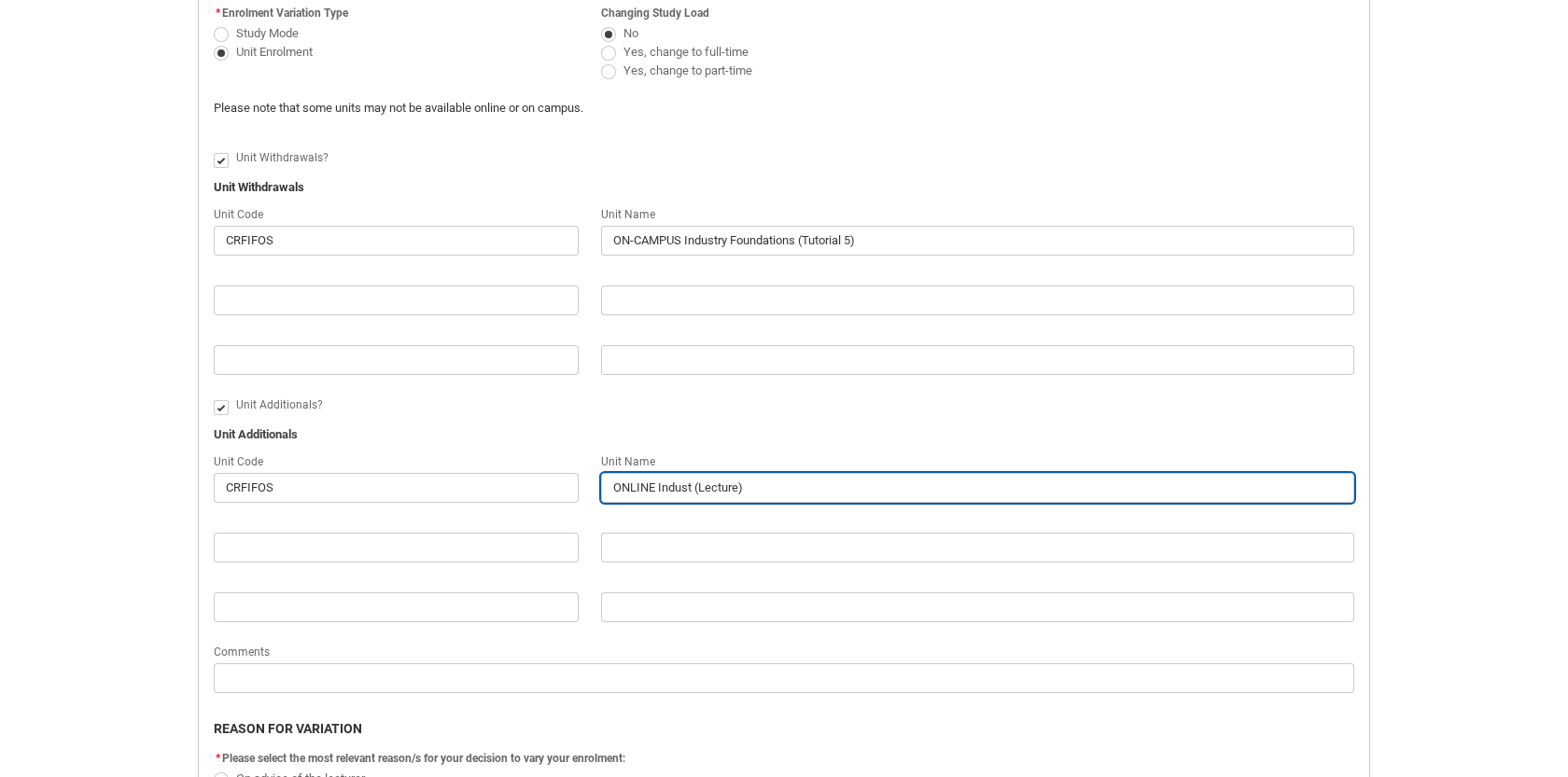
type input "ONLINE Indus (Lecture)"
type lightning-primitive-input-simple "ONLINE Indu (Lecture)"
type input "ONLINE Indu (Lecture)"
type lightning-primitive-input-simple "ONLINE Ind (Lecture)"
type input "ONLINE Ind (Lecture)"
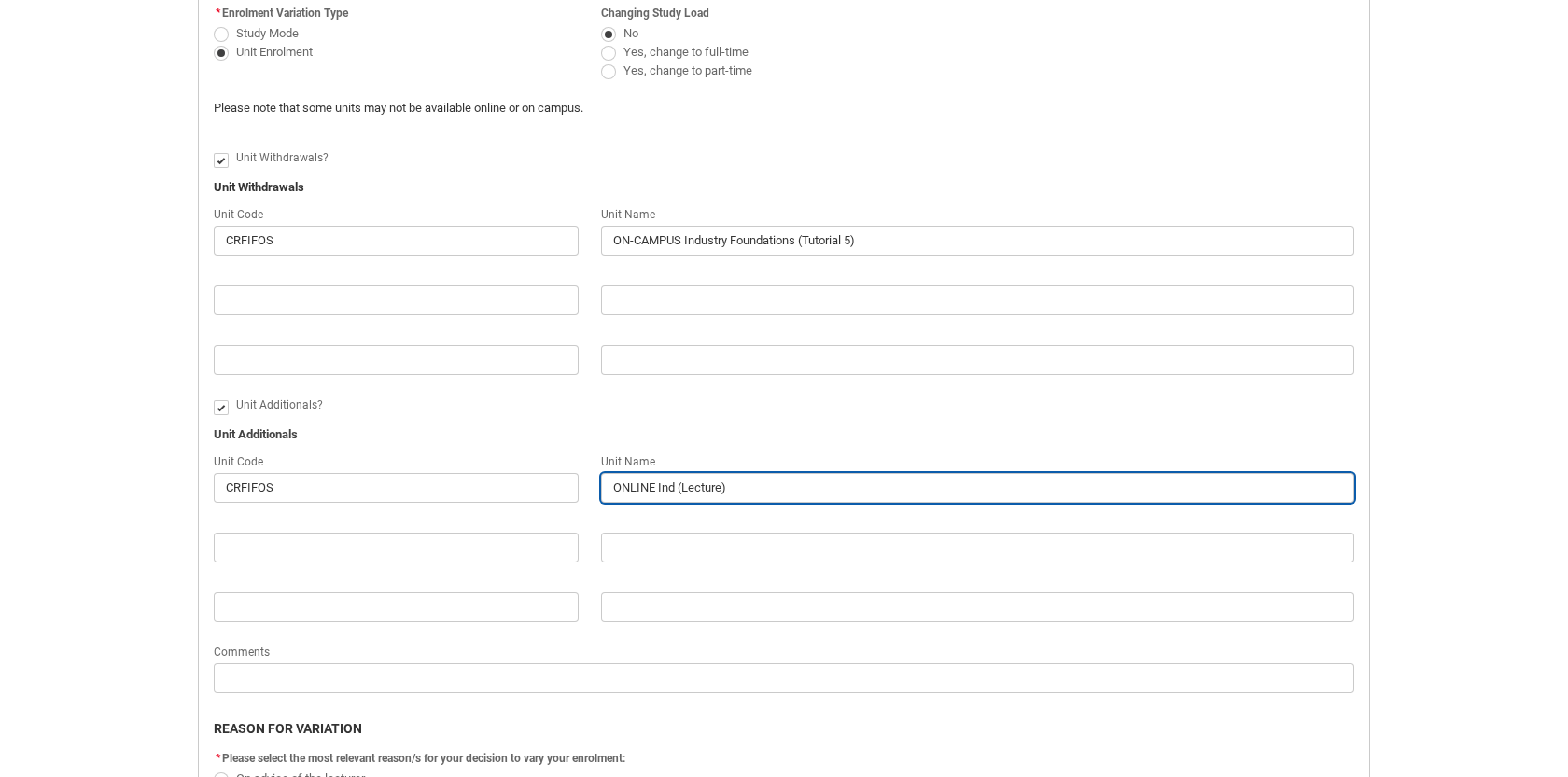
type lightning-primitive-input-simple "ONLINE In (Lecture)"
type input "ONLINE In (Lecture)"
type lightning-primitive-input-simple "ONLINE I (Lecture)"
type input "ONLINE I (Lecture)"
type lightning-primitive-input-simple "ONLINE (Lecture)"
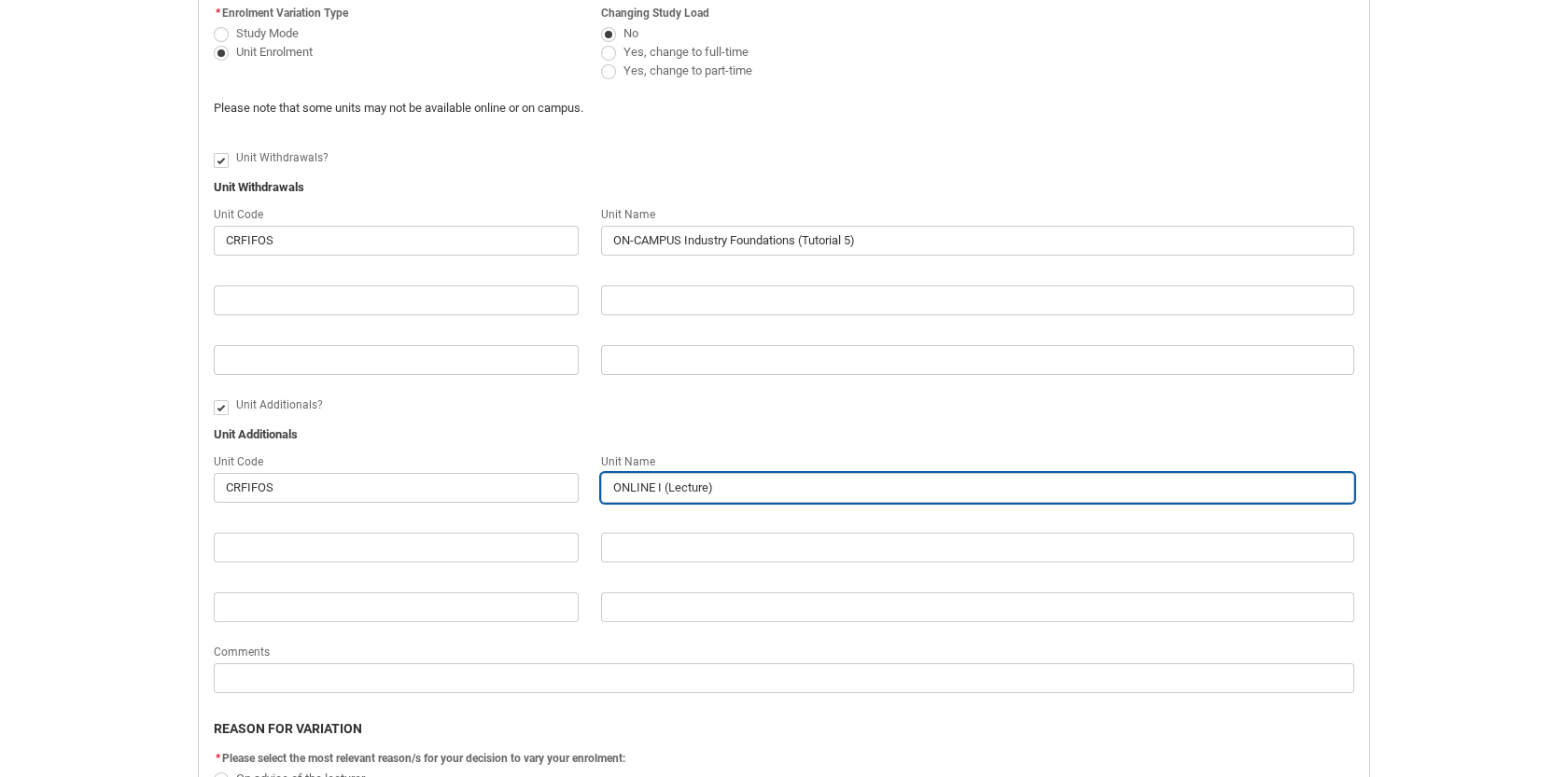
type input "ONLINE (Lecture)"
type lightning-primitive-input-simple "ONLINE (Lecture)"
type input "ONLINE (Lecture)"
type lightning-primitive-input-simple "ONLINE (Lecture)"
type input "ONLINE (Lecture)"
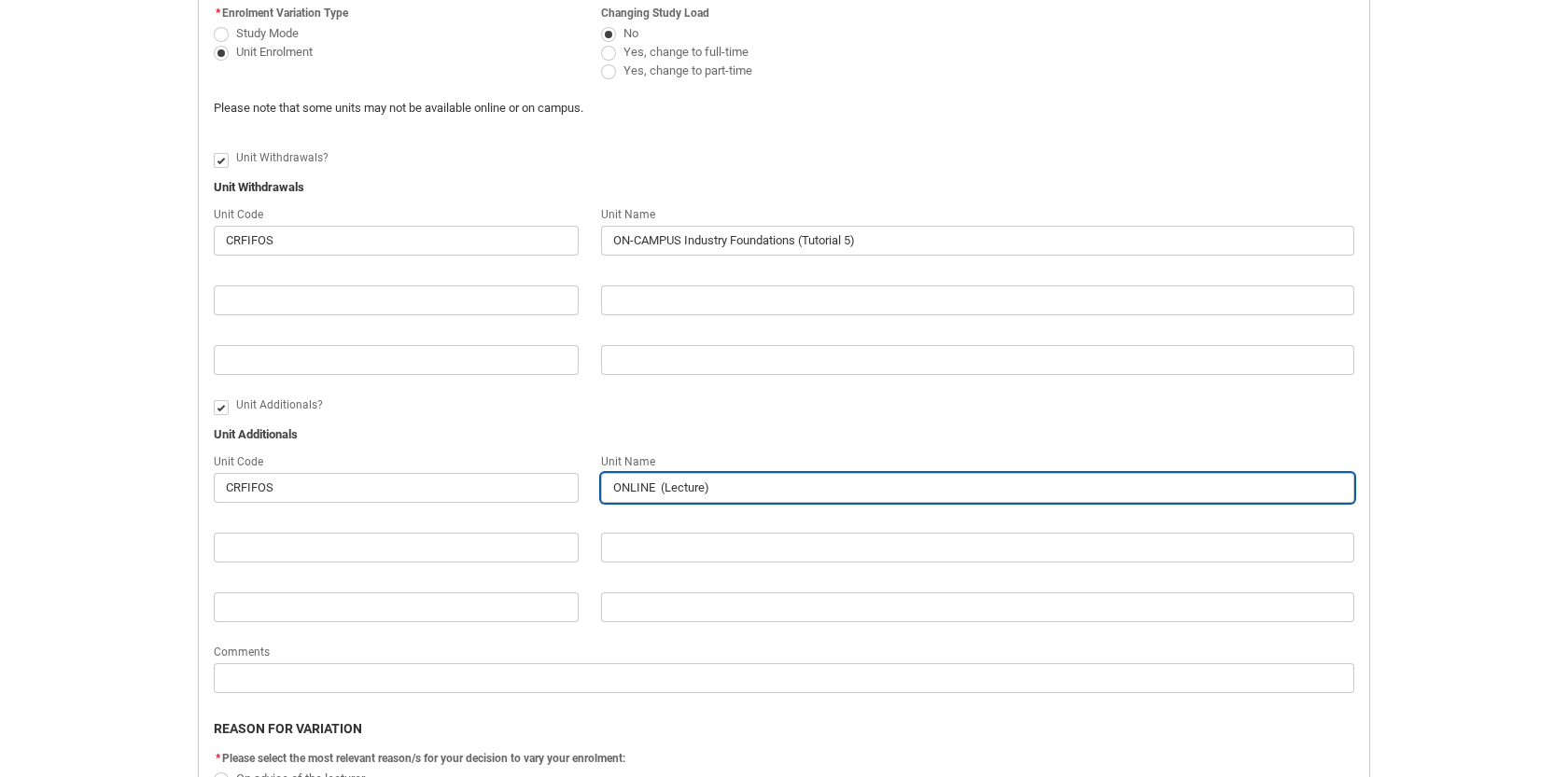
type lightning-primitive-input-simple "ONLINE I (Lecture)"
type input "ONLINE I (Lecture)"
type lightning-primitive-input-simple "ONLINE In (Lecture)"
type input "ONLINE In (Lecture)"
type lightning-primitive-input-simple "ONLINE Ind (Lecture)"
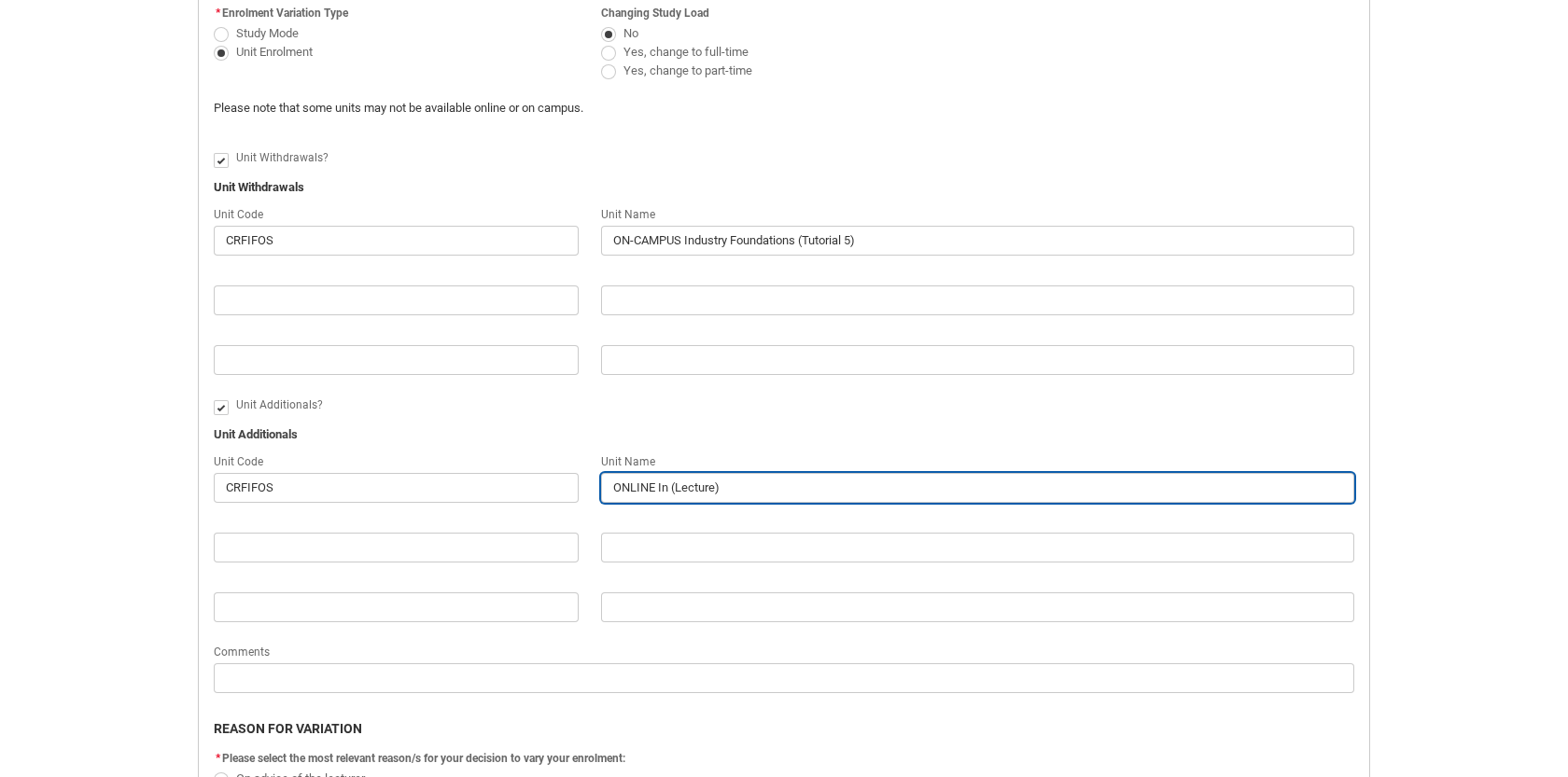
type input "ONLINE Ind (Lecture)"
type lightning-primitive-input-simple "ONLINE Indu (Lecture)"
type input "ONLINE Indu (Lecture)"
type lightning-primitive-input-simple "ONLINE Indus (Lecture)"
type input "ONLINE Indus (Lecture)"
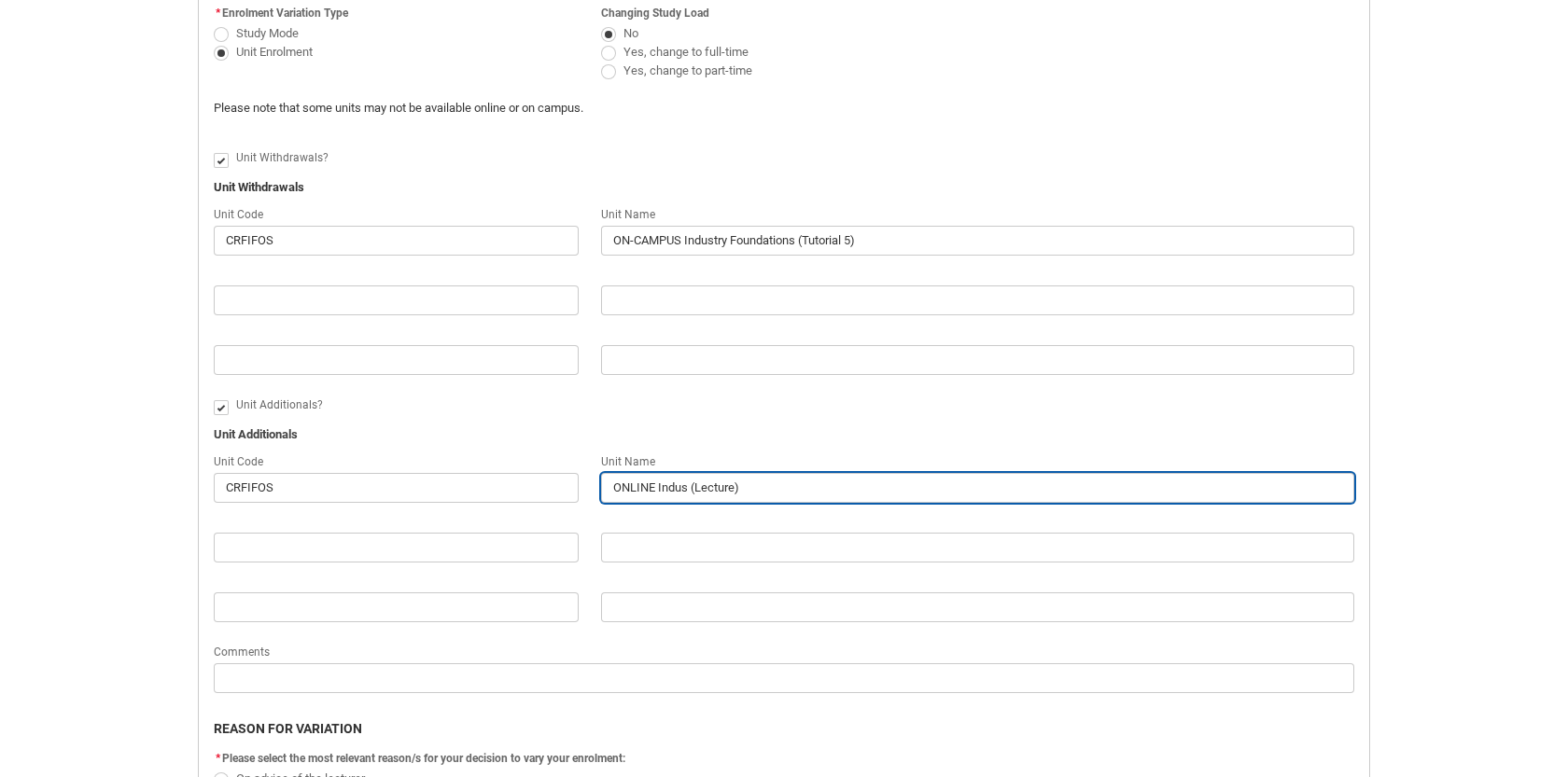
type lightning-primitive-input-simple "ONLINE Indust (Lecture)"
type input "ONLINE Indust (Lecture)"
type lightning-primitive-input-simple "ONLINE Industr (Lecture)"
type input "ONLINE Industr (Lecture)"
type lightning-primitive-input-simple "ONLINE Industry (Lecture)"
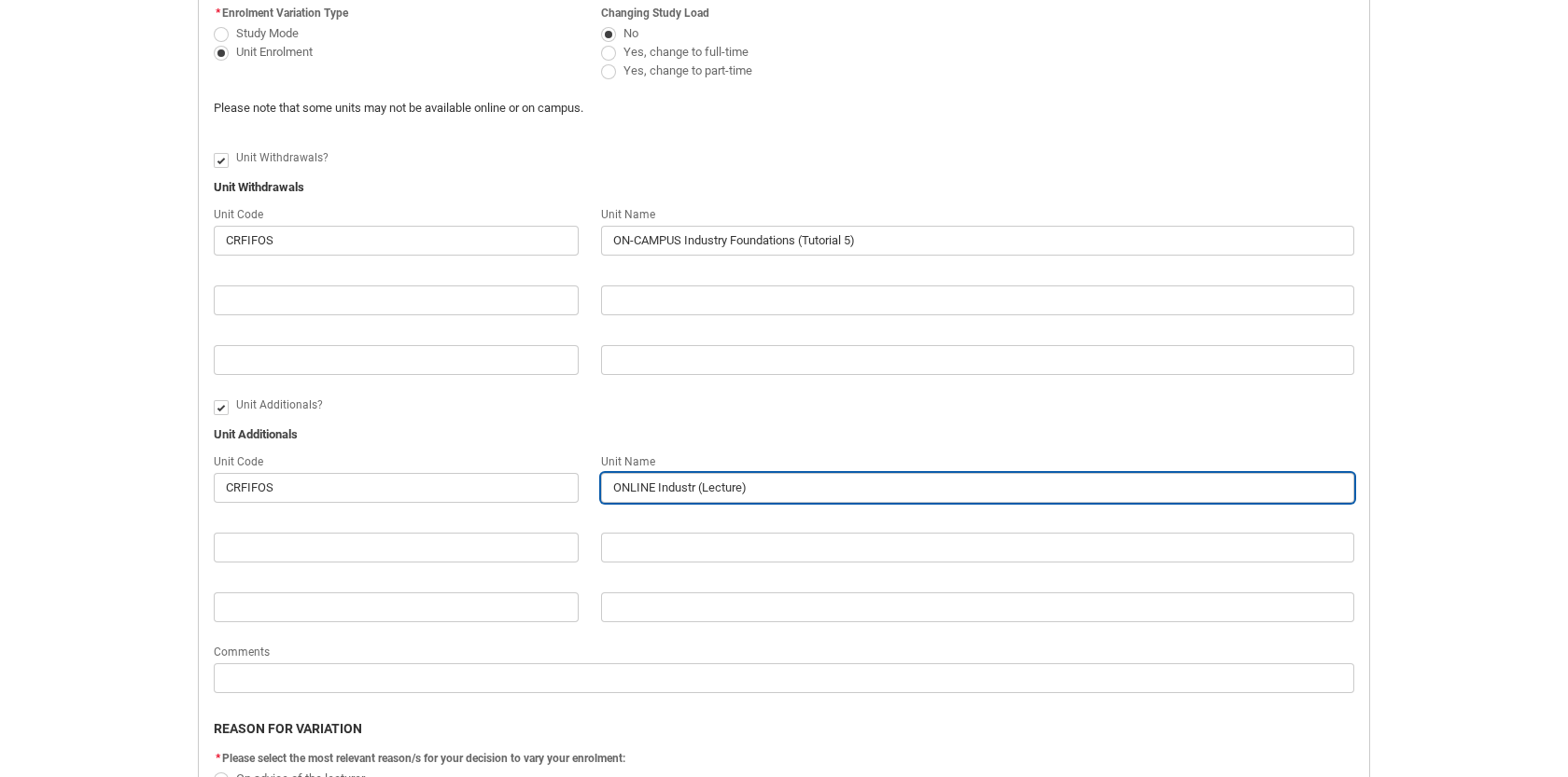
type input "ONLINE Industry (Lecture)"
type lightning-primitive-input-simple "ONLINE Industry (Lecture)"
type input "ONLINE Industry (Lecture)"
type lightning-primitive-input-simple "ONLINE Industry F (Lecture)"
type input "ONLINE Industry F (Lecture)"
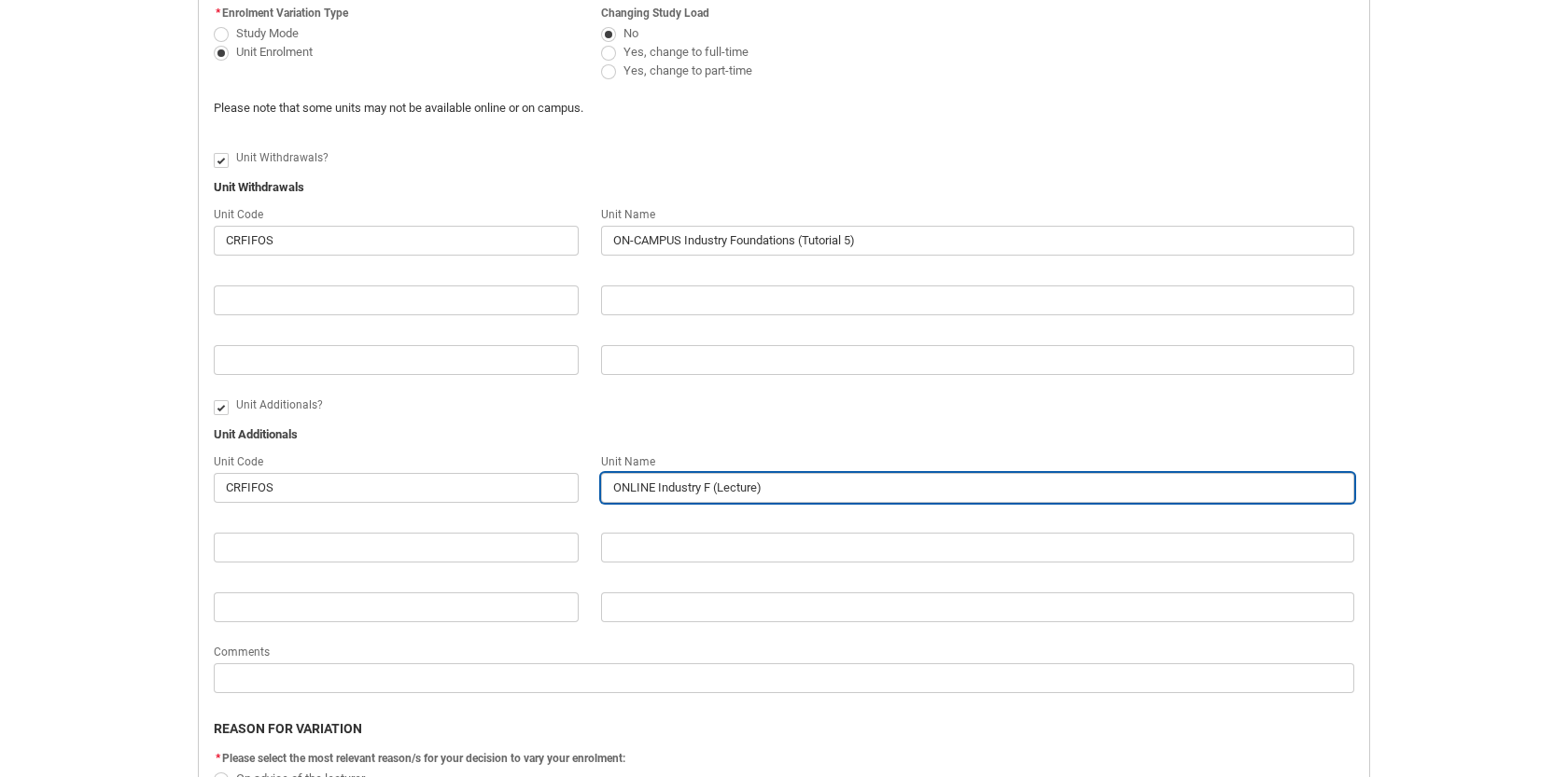
type lightning-primitive-input-simple "ONLINE Industry Fo (Lecture)"
type input "ONLINE Industry Fo (Lecture)"
type lightning-primitive-input-simple "ONLINE Industry Fou (Lecture)"
type input "ONLINE Industry Fou (Lecture)"
type lightning-primitive-input-simple "ONLINE Industry Foun (Lecture)"
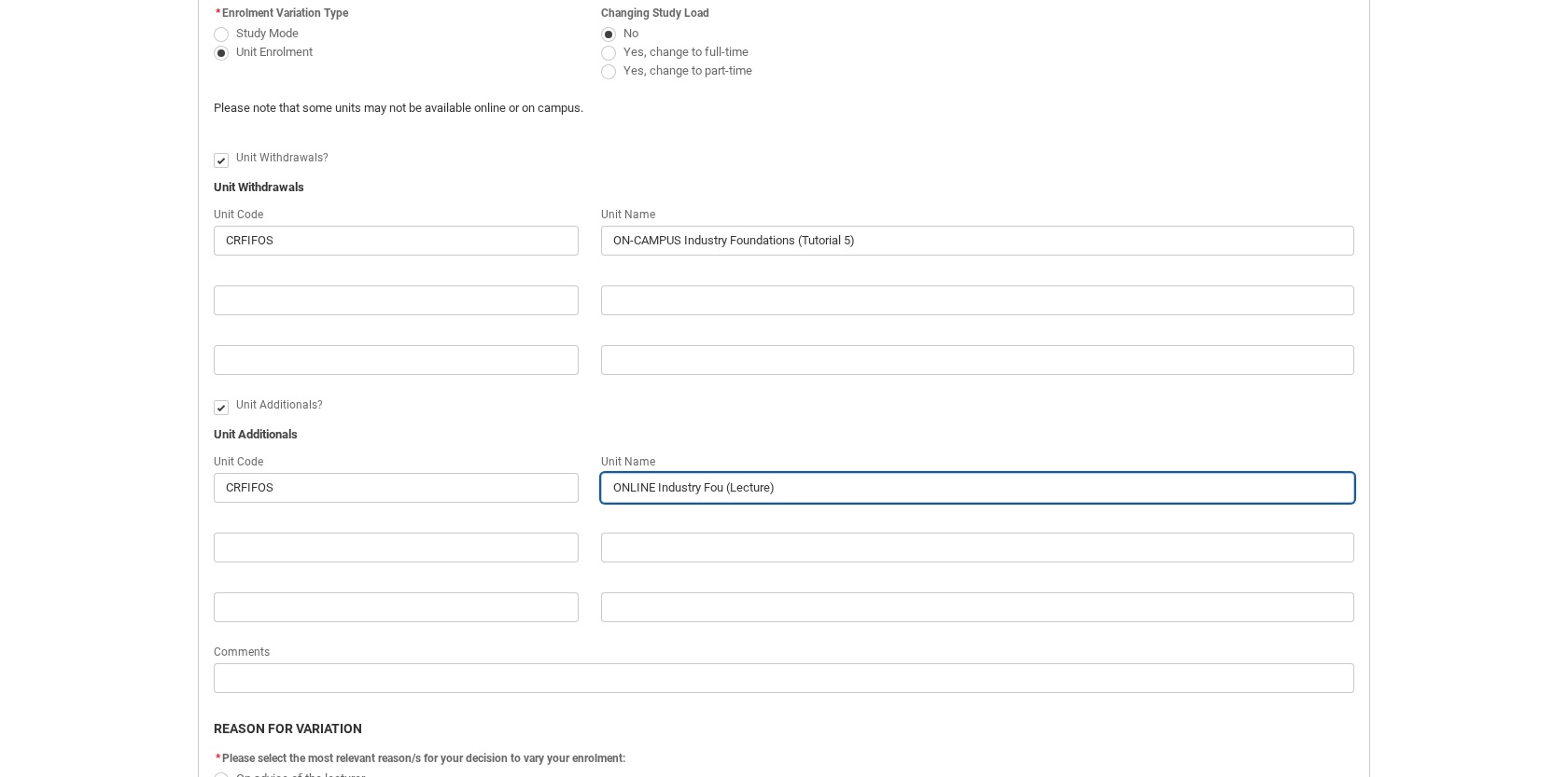
type input "ONLINE Industry Foun (Lecture)"
type lightning-primitive-input-simple "ONLINE Industry Found (Lecture)"
type input "ONLINE Industry Found (Lecture)"
type lightning-primitive-input-simple "ONLINE Industry Founda (Lecture)"
type input "ONLINE Industry Founda (Lecture)"
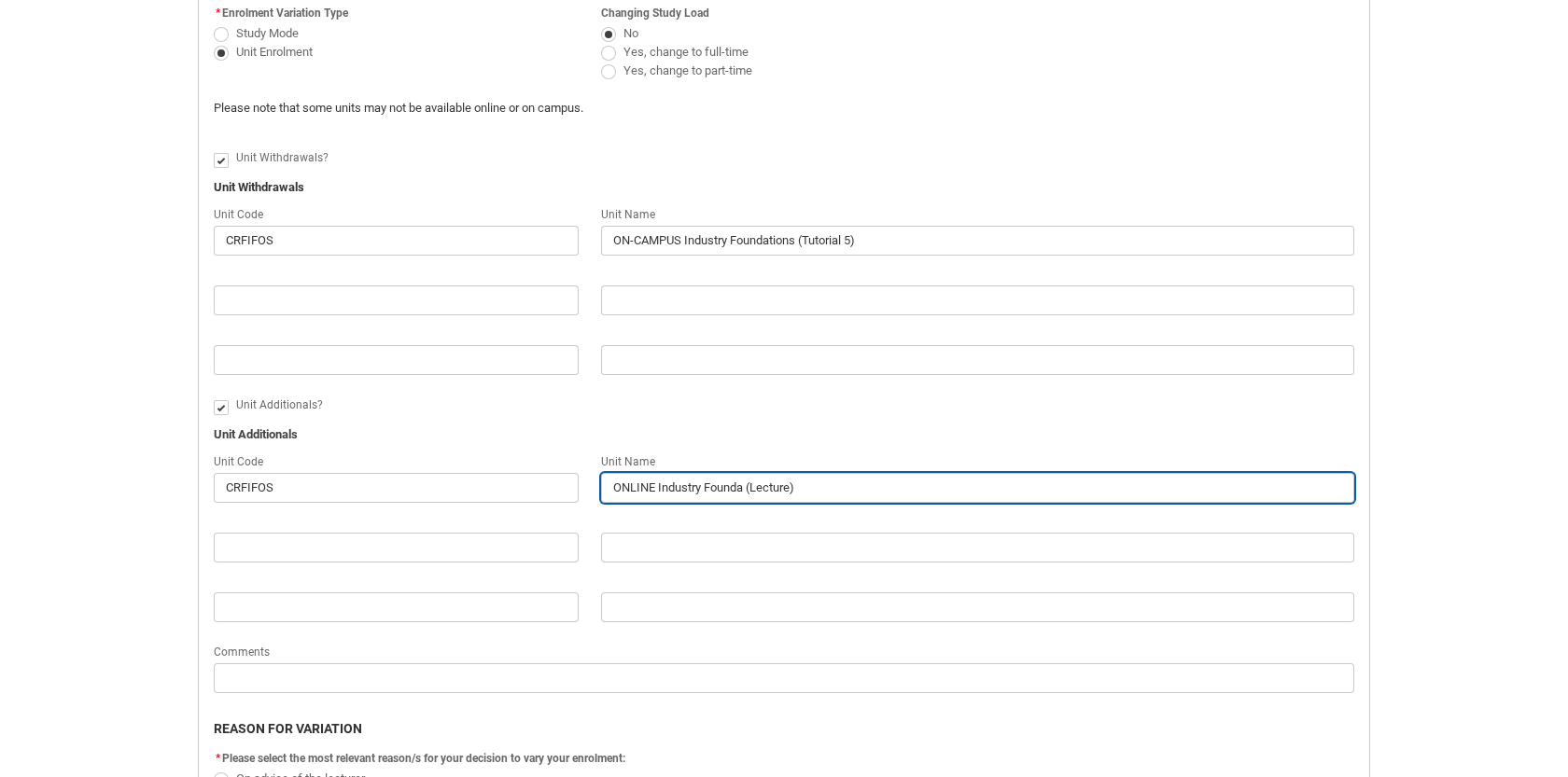
type lightning-primitive-input-simple "ONLINE Industry Foundat (Lecture)"
type input "ONLINE Industry Foundat (Lecture)"
type lightning-primitive-input-simple "ONLINE Industry Foundati (Lecture)"
type input "ONLINE Industry Foundati (Lecture)"
type lightning-primitive-input-simple "ONLINE Industry Foundatio (Lecture)"
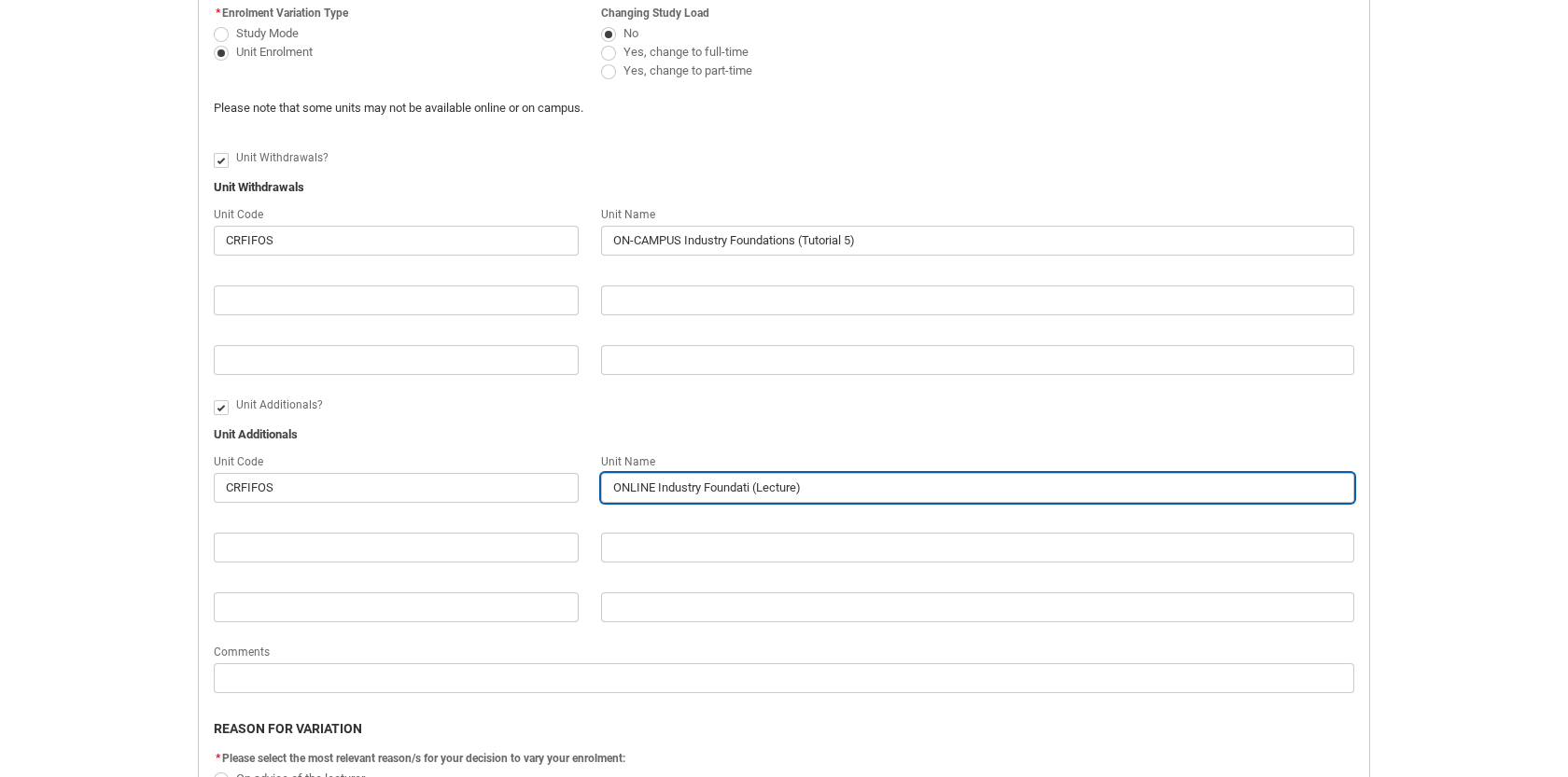
type input "ONLINE Industry Foundatio (Lecture)"
type lightning-primitive-input-simple "ONLINE Industry Foundation (Lecture)"
type input "ONLINE Industry Foundation (Lecture)"
type lightning-primitive-input-simple "ONLINE Industry Foundations (Lecture)"
type input "ONLINE Industry Foundations (Lecture)"
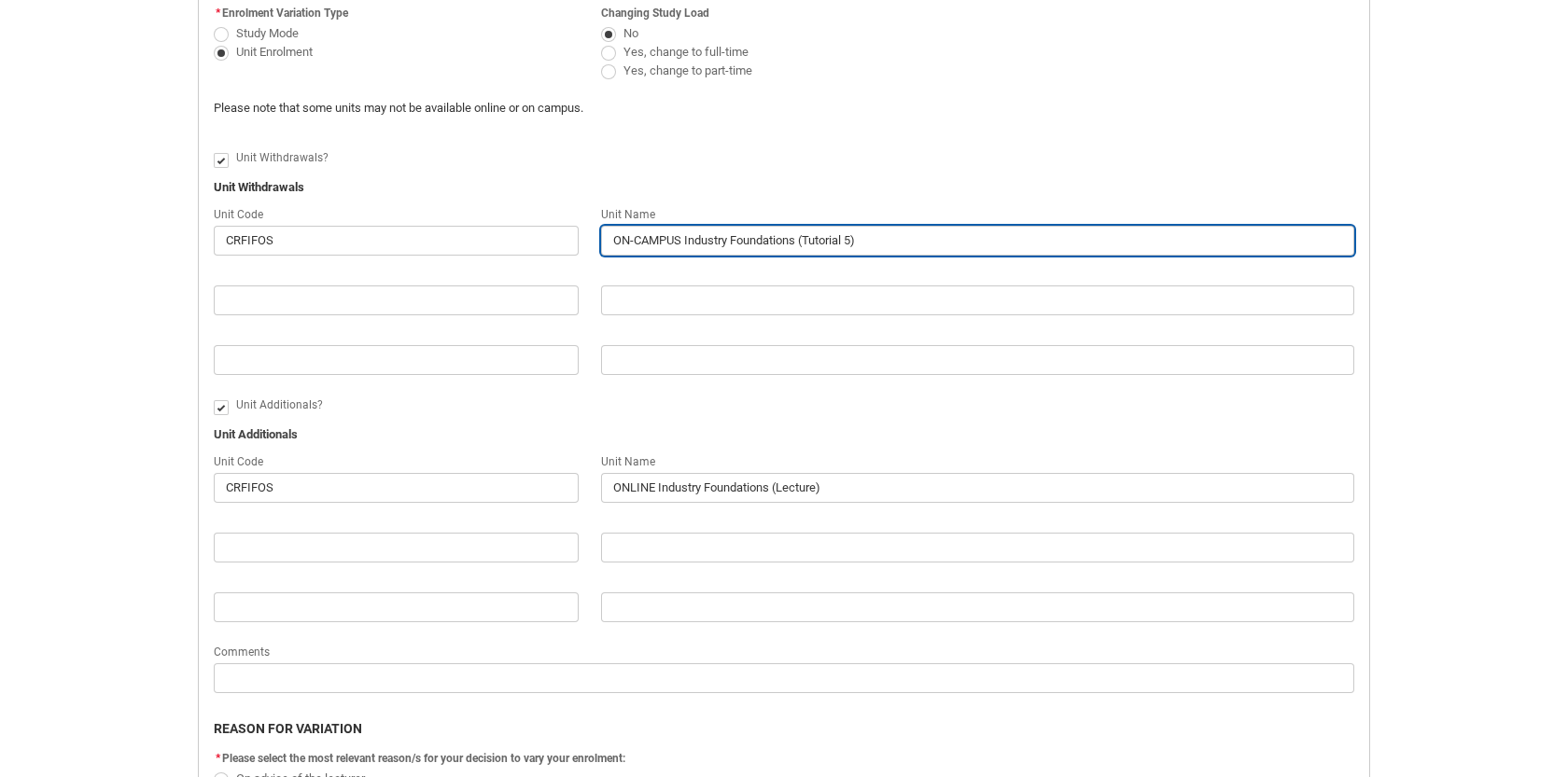
drag, startPoint x: 687, startPoint y: 241, endPoint x: 906, endPoint y: 243, distance: 219.0
click at [906, 243] on input "ON-CAMPUS Industry Foundations (Tutorial 5)" at bounding box center [977, 241] width 753 height 30
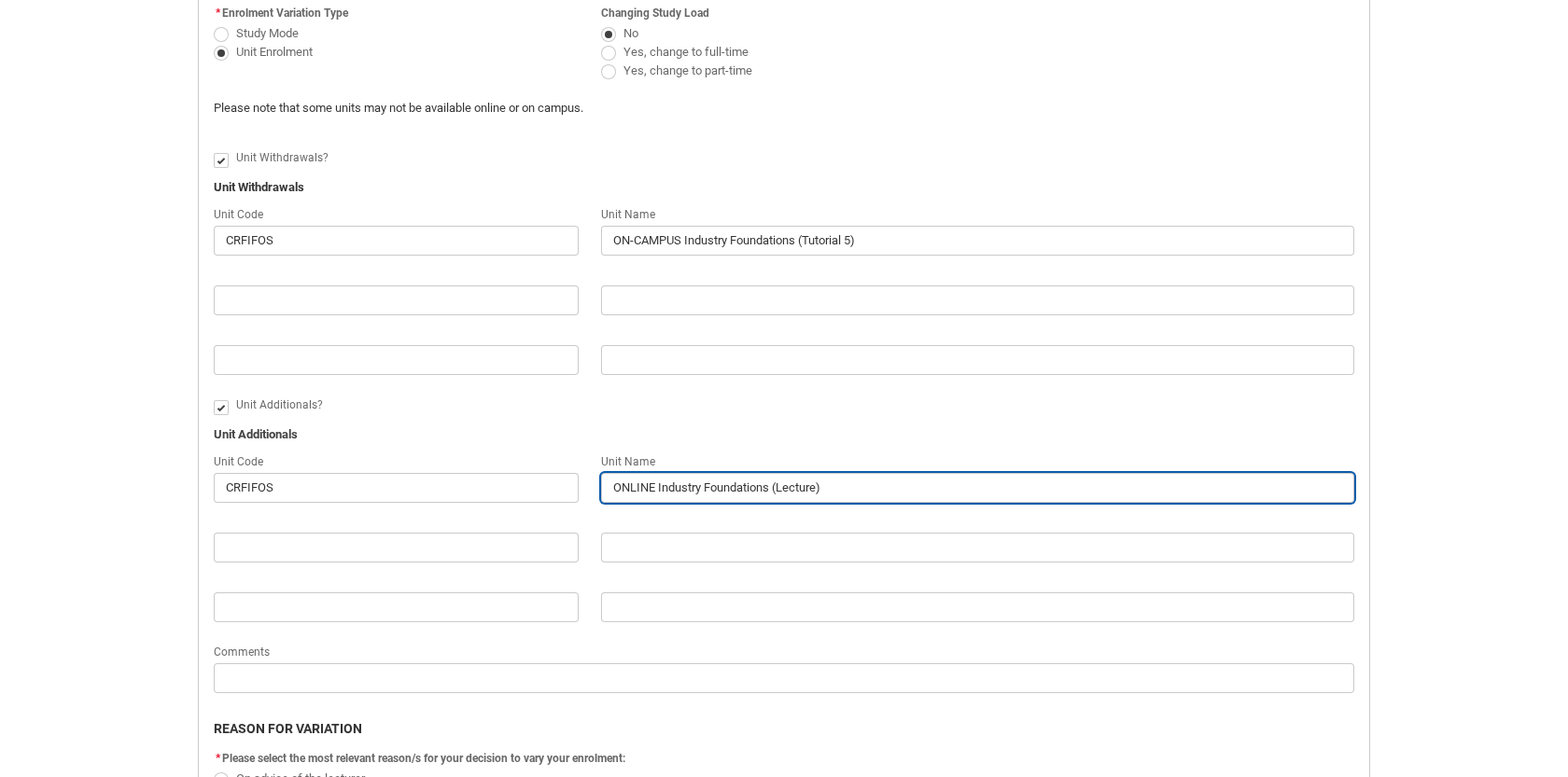
click at [658, 490] on input "ONLINE Industry Foundations (Lecture)" at bounding box center [977, 488] width 753 height 30
drag, startPoint x: 658, startPoint y: 490, endPoint x: 984, endPoint y: 492, distance: 326.0
click at [984, 492] on input "ONLINE Industry Foundations (Lecture)" at bounding box center [977, 488] width 753 height 30
paste input "Tutorial 5"
type lightning-primitive-input-simple "ONLINE Industry Foundations (Tutorial 5)"
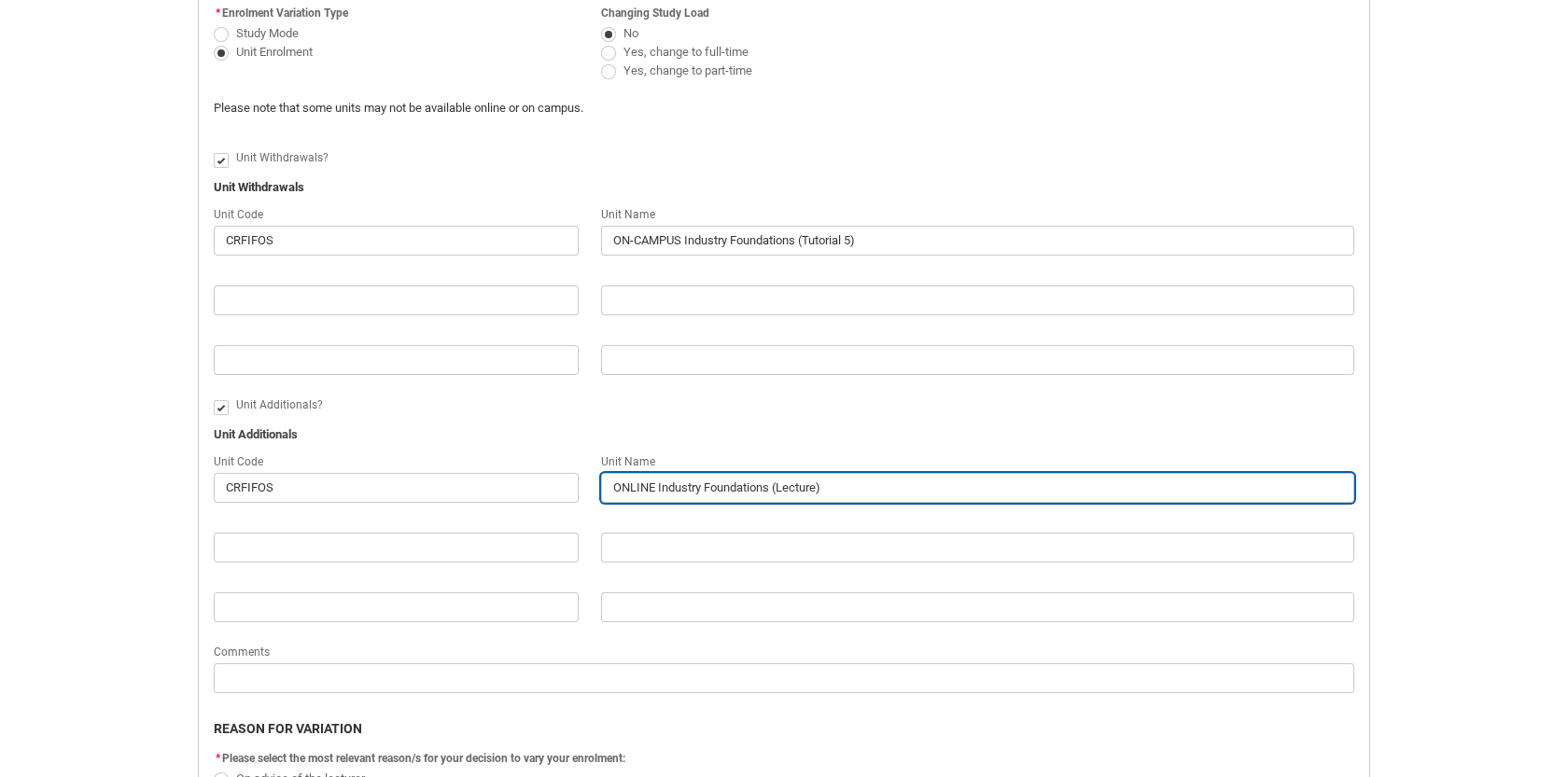
type input "ONLINE Industry Foundations (Tutorial 5)"
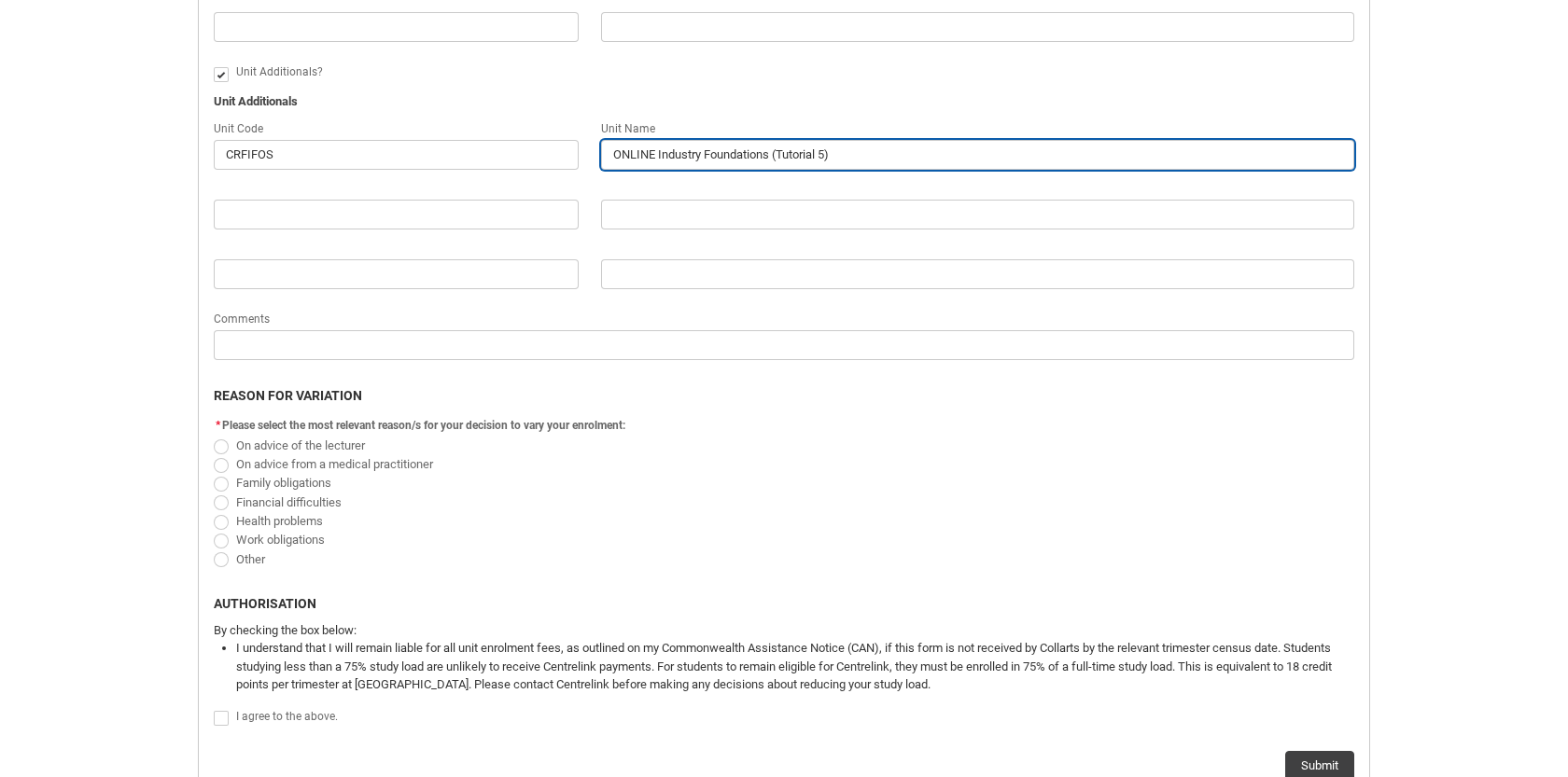
scroll to position [993, 0]
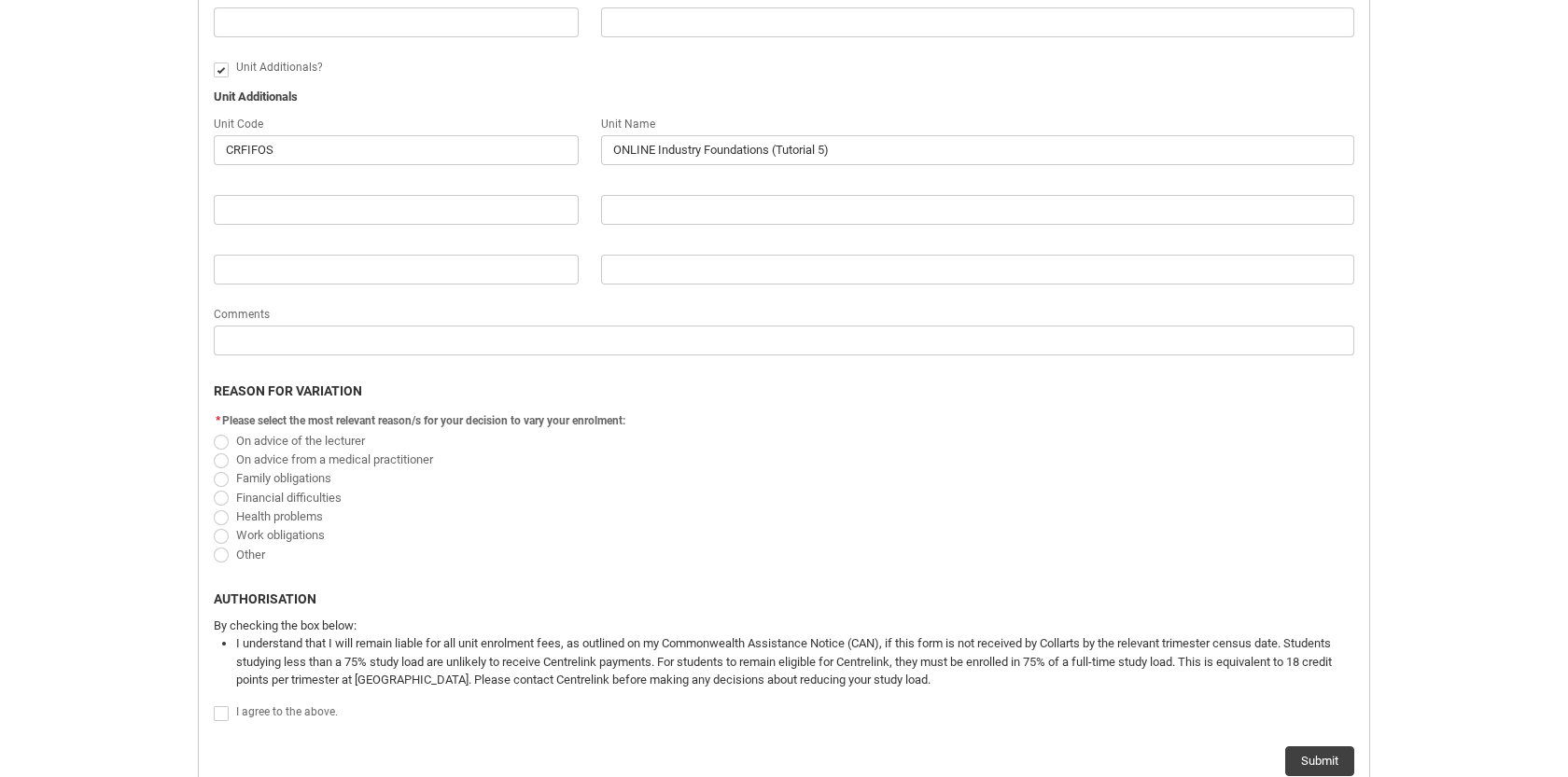
click at [243, 532] on span "Work obligations" at bounding box center [280, 535] width 88 height 14
click at [214, 526] on input "Work obligations" at bounding box center [213, 525] width 1 height 1
radio input "true"
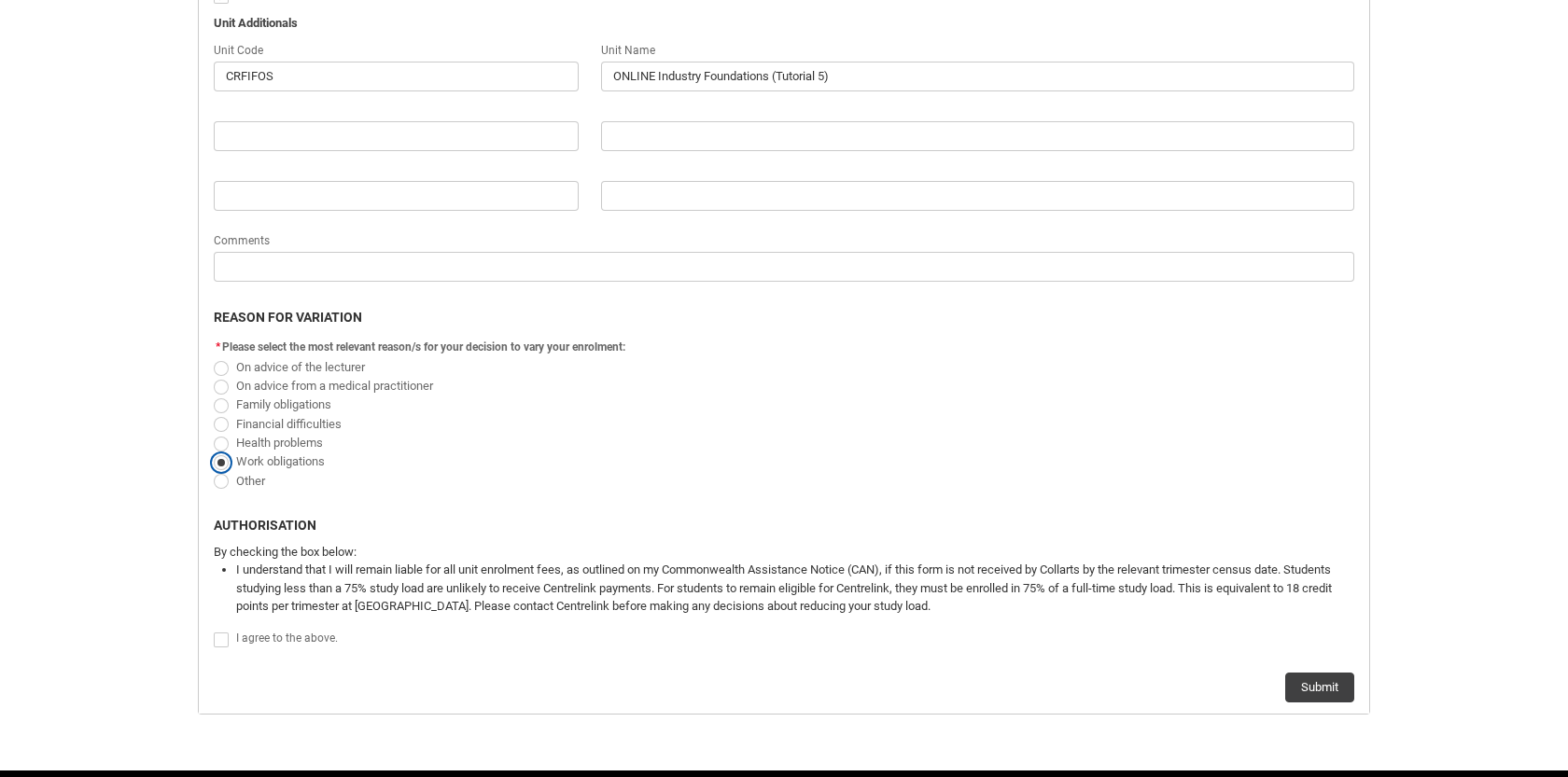
scroll to position [1090, 0]
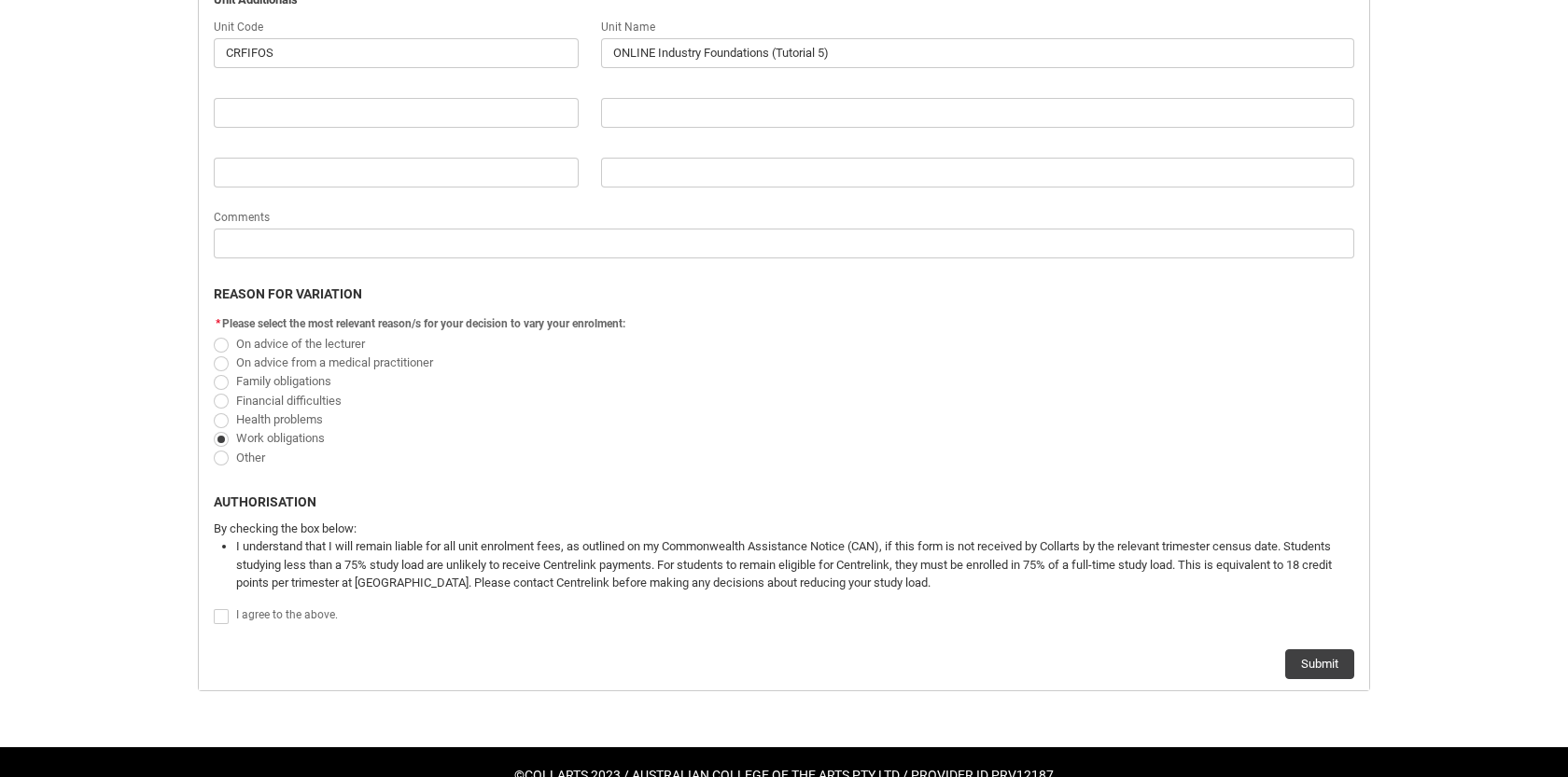
click at [236, 607] on lightning-formatted-rich-text "I agree to the above." at bounding box center [290, 612] width 109 height 17
checkbox input "true"
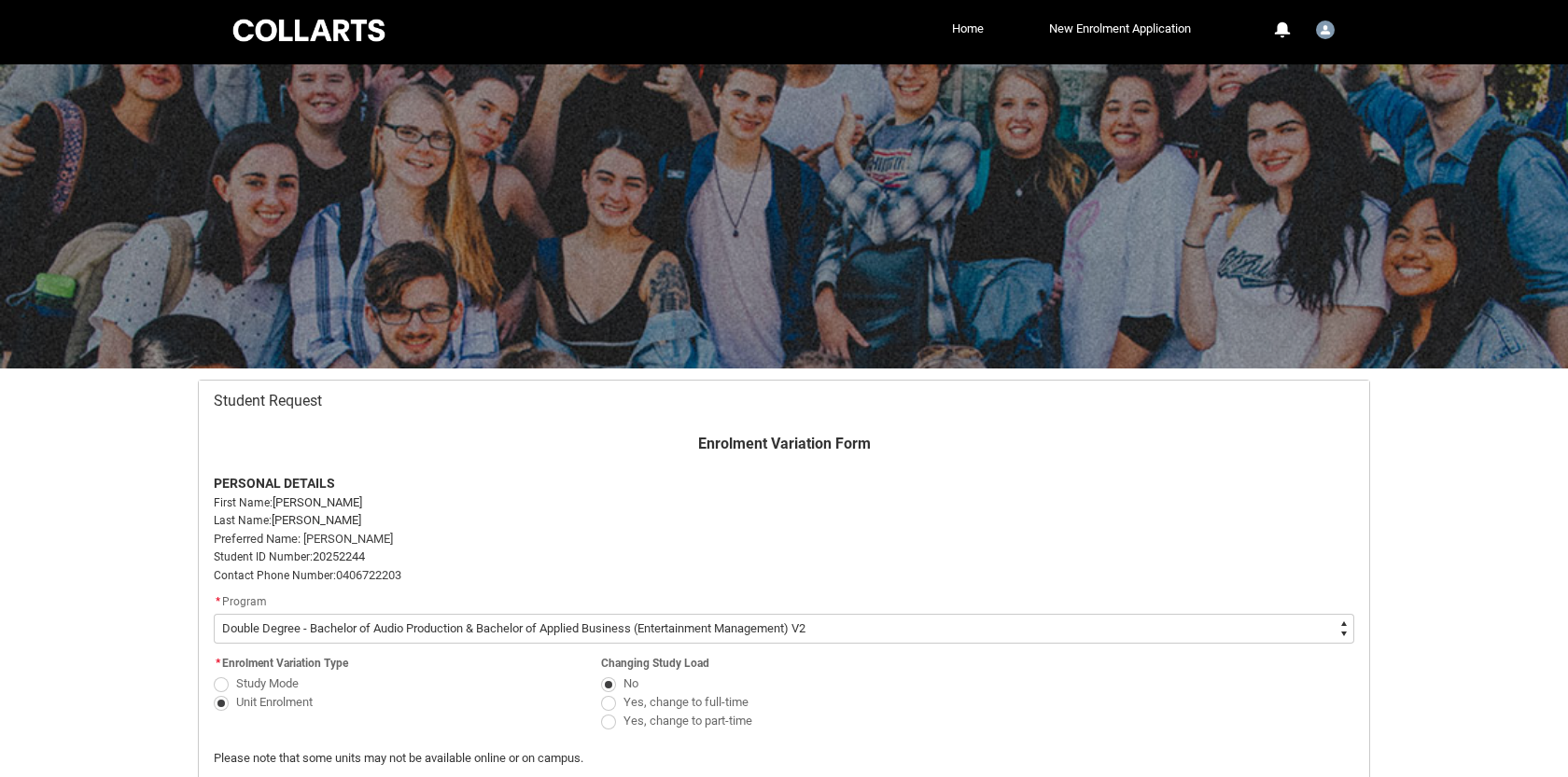
scroll to position [0, 0]
